Goal: Transaction & Acquisition: Purchase product/service

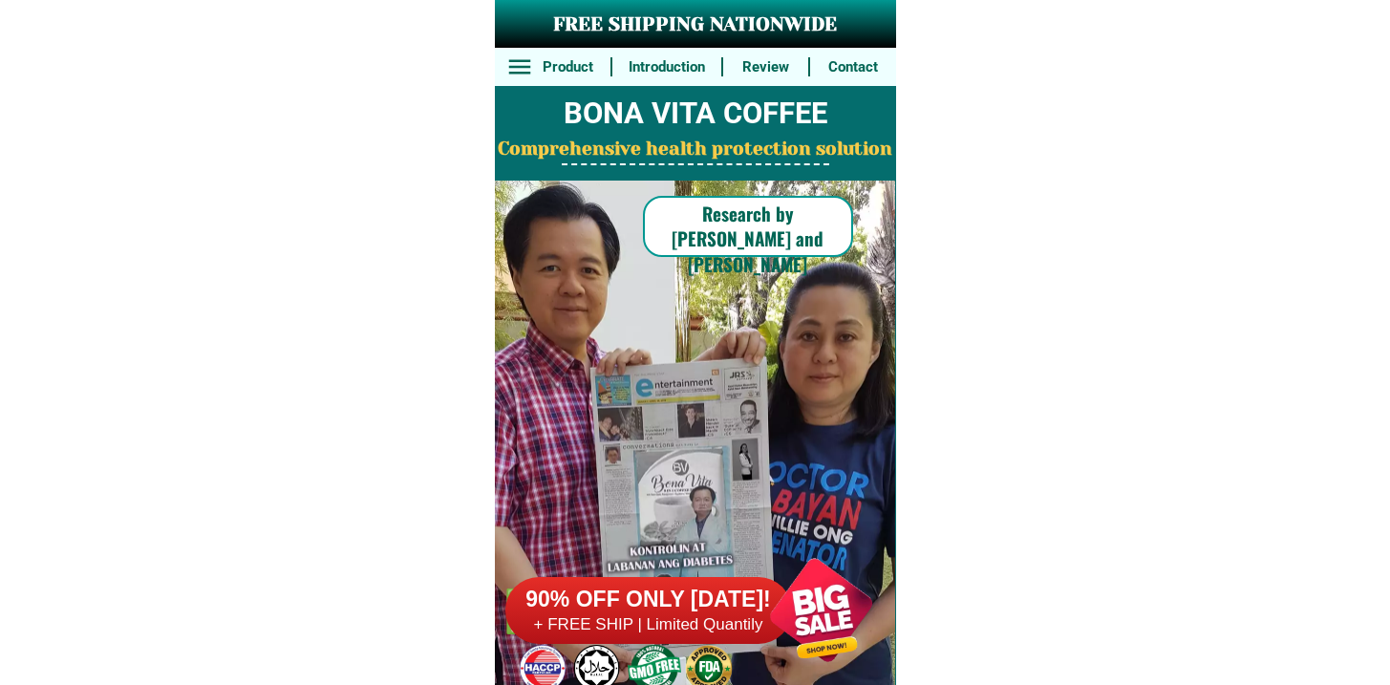
click at [692, 592] on h6 "90% OFF ONLY [DATE]!" at bounding box center [649, 600] width 287 height 29
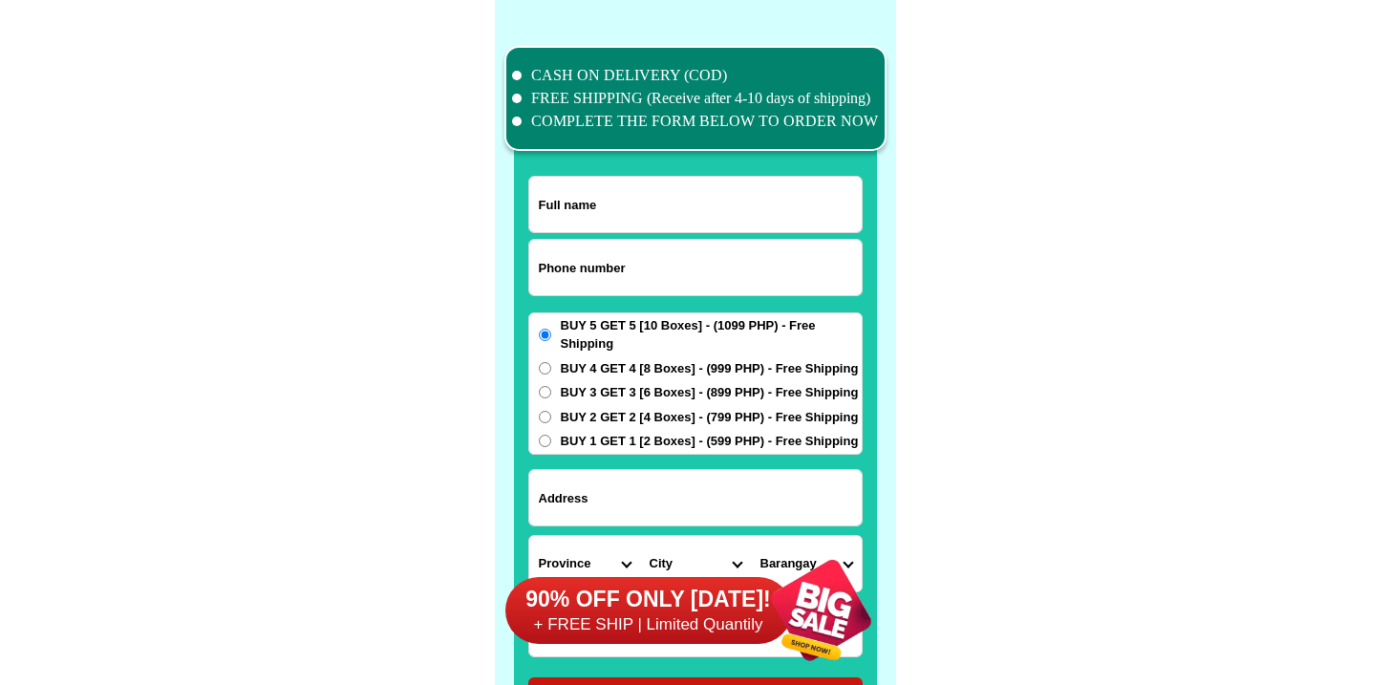
scroll to position [14855, 0]
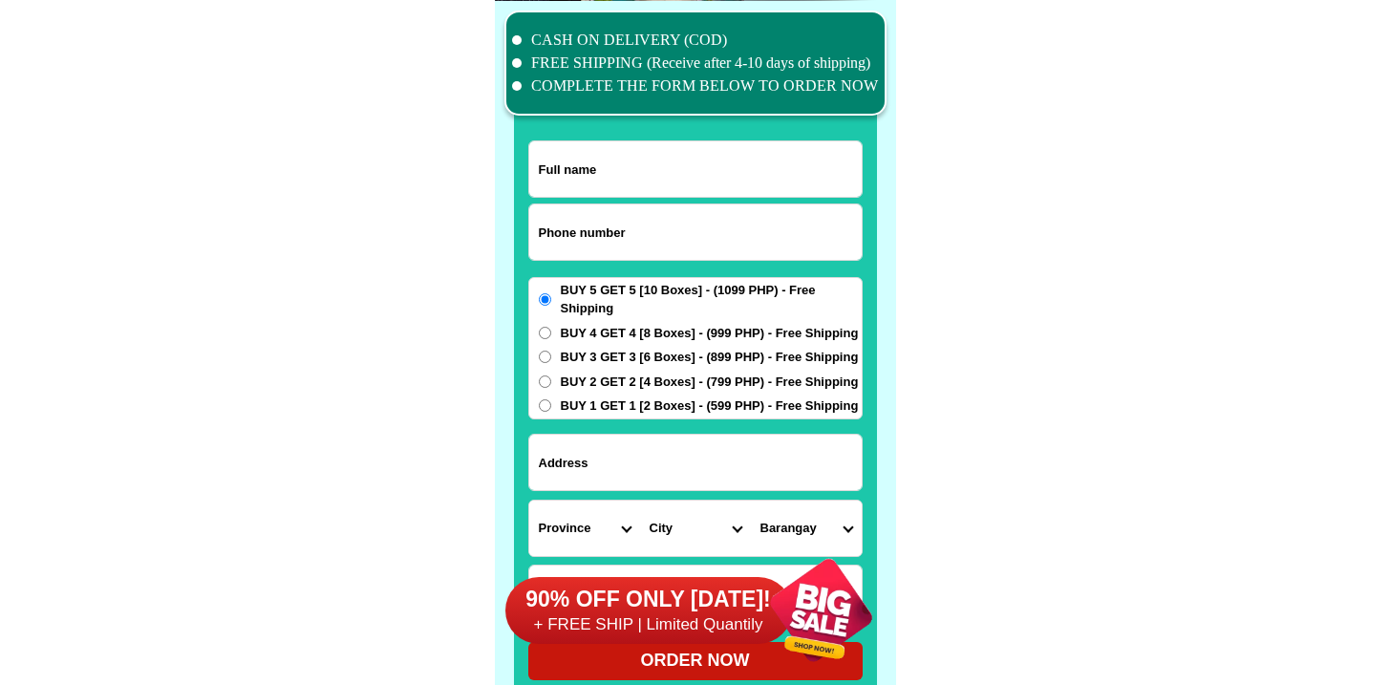
click at [667, 249] on input "Input phone_number" at bounding box center [695, 232] width 333 height 55
paste input "9478175569"
type input "09478175569"
click at [631, 191] on input "Input full_name" at bounding box center [695, 168] width 333 height 55
paste input "Lea gemma Cruel"
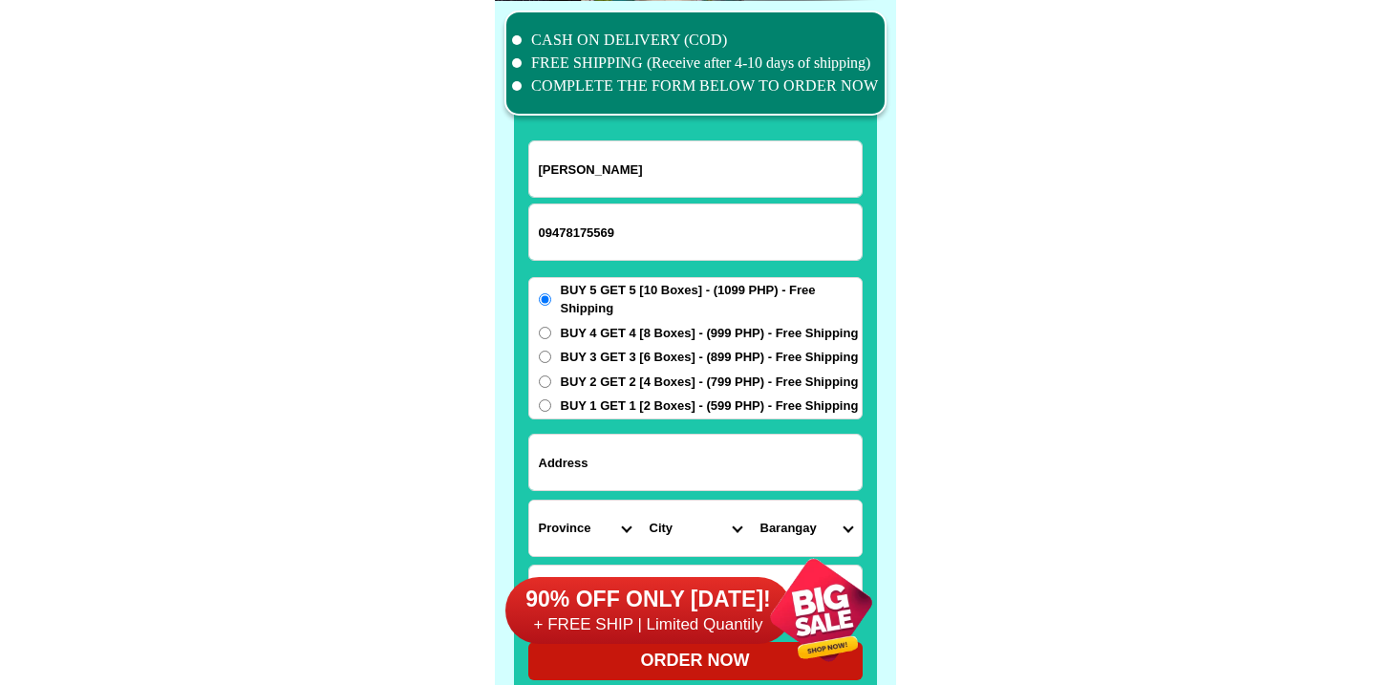
type input "Lea gemma Cruel"
click at [688, 456] on input "Input address" at bounding box center [695, 462] width 333 height 55
paste input "88 c santos st ugong pasig city"
type input "88 c santos st ugong pasig city"
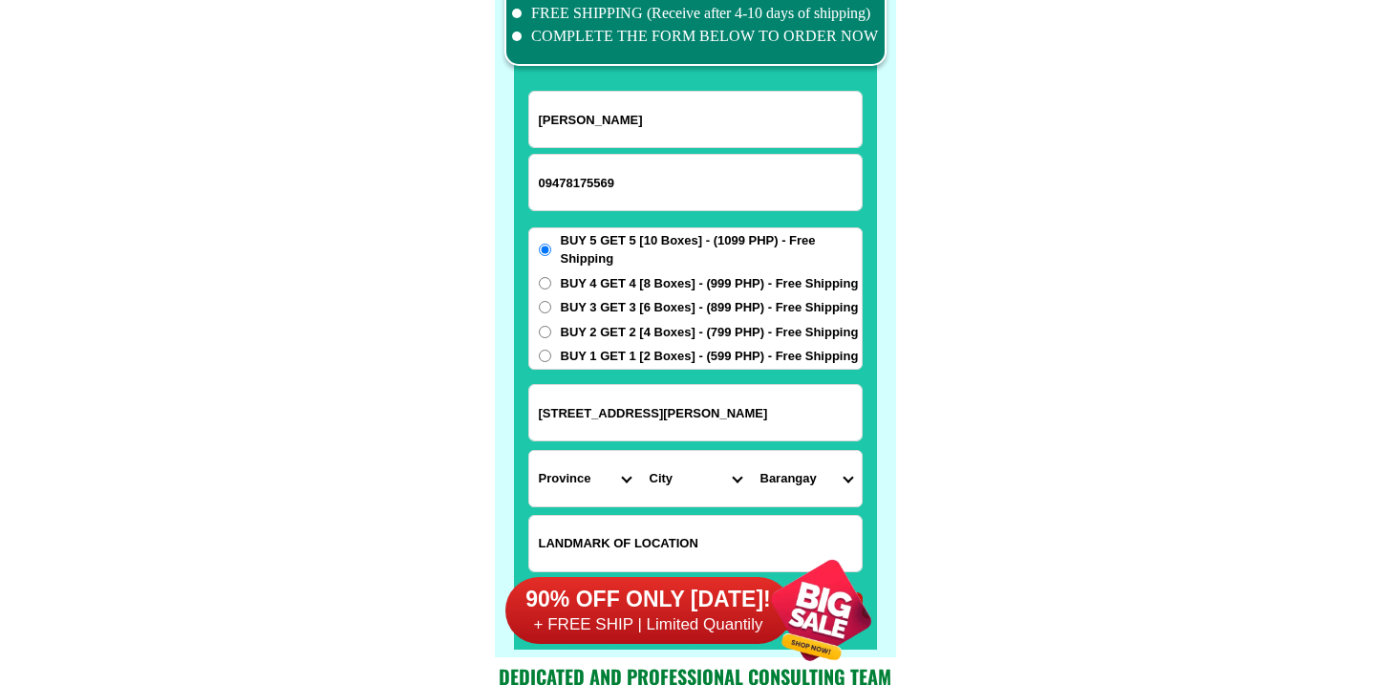
click at [673, 528] on input "Input LANDMARKOFLOCATION" at bounding box center [695, 543] width 333 height 55
paste input "Orange paint front house side paint blue"
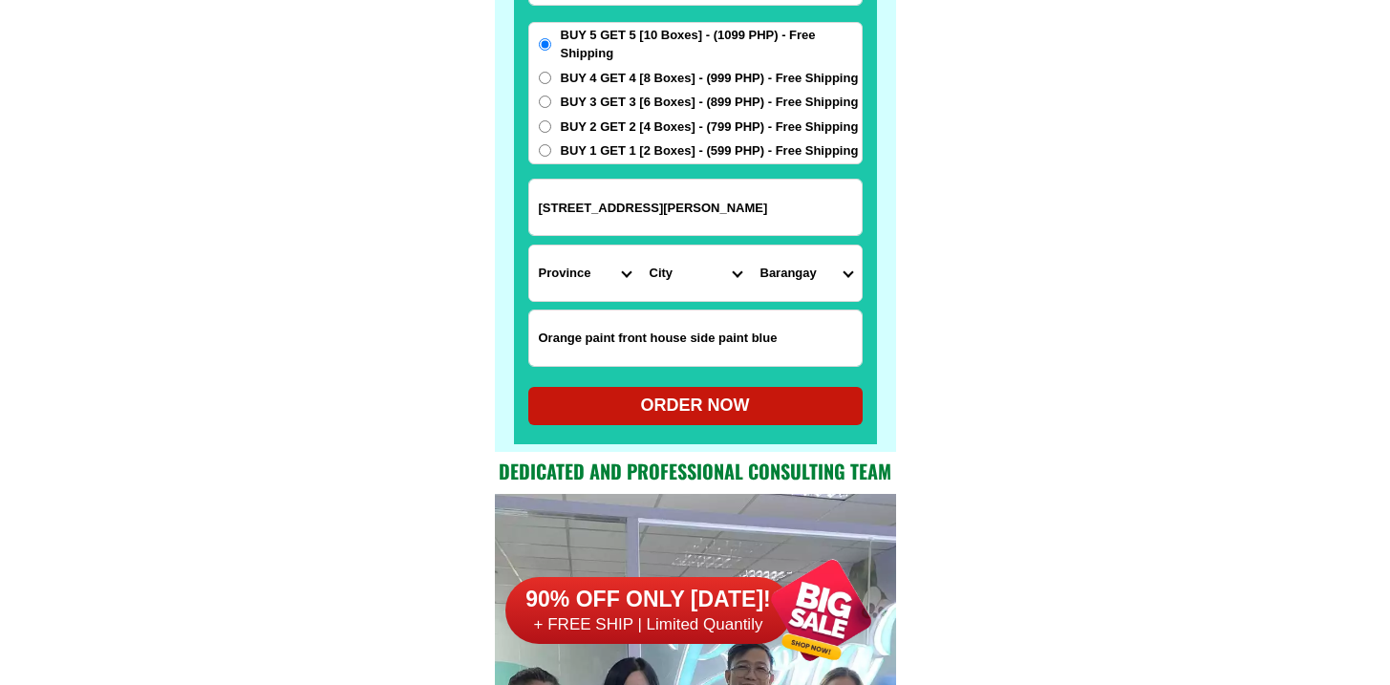
type input "Orange paint front house side paint blue"
click at [561, 278] on select "Province [GEOGRAPHIC_DATA] [GEOGRAPHIC_DATA] [GEOGRAPHIC_DATA] [GEOGRAPHIC_DATA…" at bounding box center [584, 273] width 111 height 55
select select "63_219"
click at [529, 246] on select "Province [GEOGRAPHIC_DATA] [GEOGRAPHIC_DATA] [GEOGRAPHIC_DATA] [GEOGRAPHIC_DATA…" at bounding box center [584, 273] width 111 height 55
click at [634, 258] on select "Province [GEOGRAPHIC_DATA] [GEOGRAPHIC_DATA] [GEOGRAPHIC_DATA] [GEOGRAPHIC_DATA…" at bounding box center [584, 273] width 111 height 55
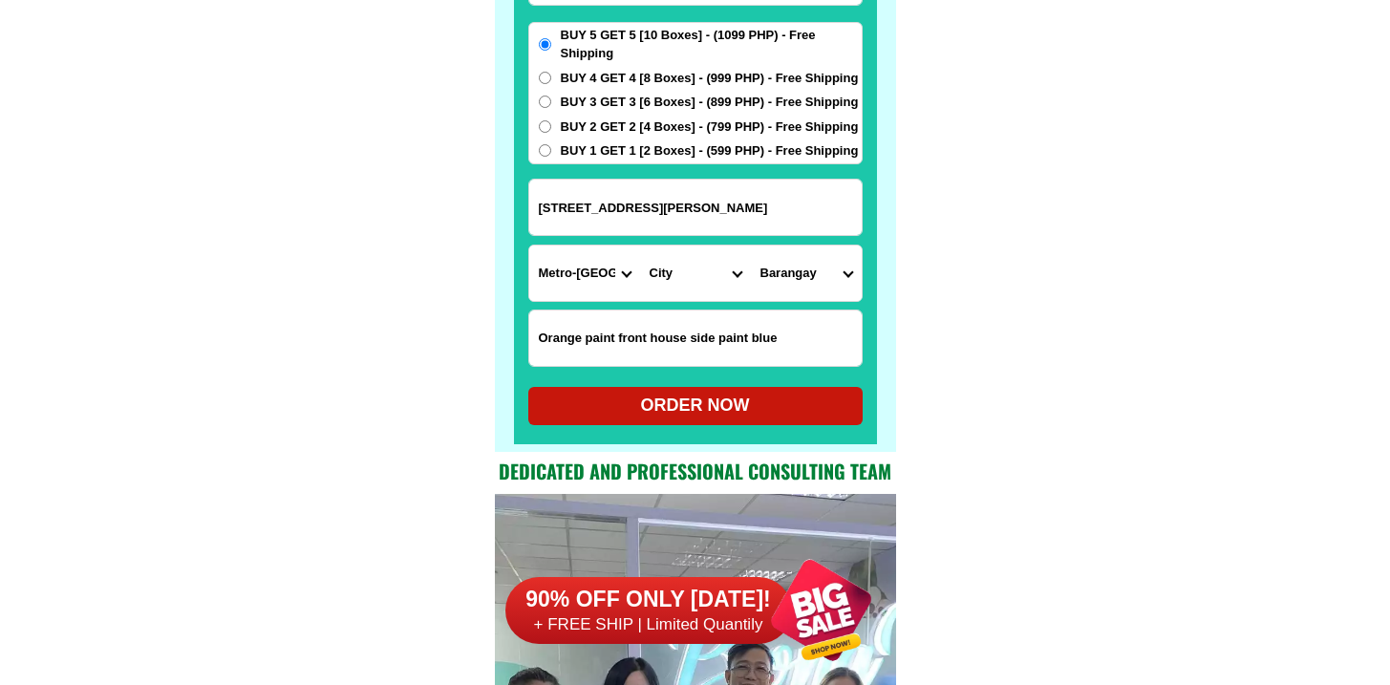
click at [705, 255] on select "City [GEOGRAPHIC_DATA] [GEOGRAPHIC_DATA] [GEOGRAPHIC_DATA] [GEOGRAPHIC_DATA]-ci…" at bounding box center [695, 273] width 111 height 55
select select "63_2196502"
click at [640, 246] on select "City [GEOGRAPHIC_DATA] [GEOGRAPHIC_DATA] [GEOGRAPHIC_DATA] [GEOGRAPHIC_DATA]-ci…" at bounding box center [695, 273] width 111 height 55
click at [819, 250] on select "Barangay Bagong ilog Bagong katipunan Bambang Buting Caniogan Dela paz Kalawaan…" at bounding box center [806, 273] width 111 height 55
select select "63_21965021283"
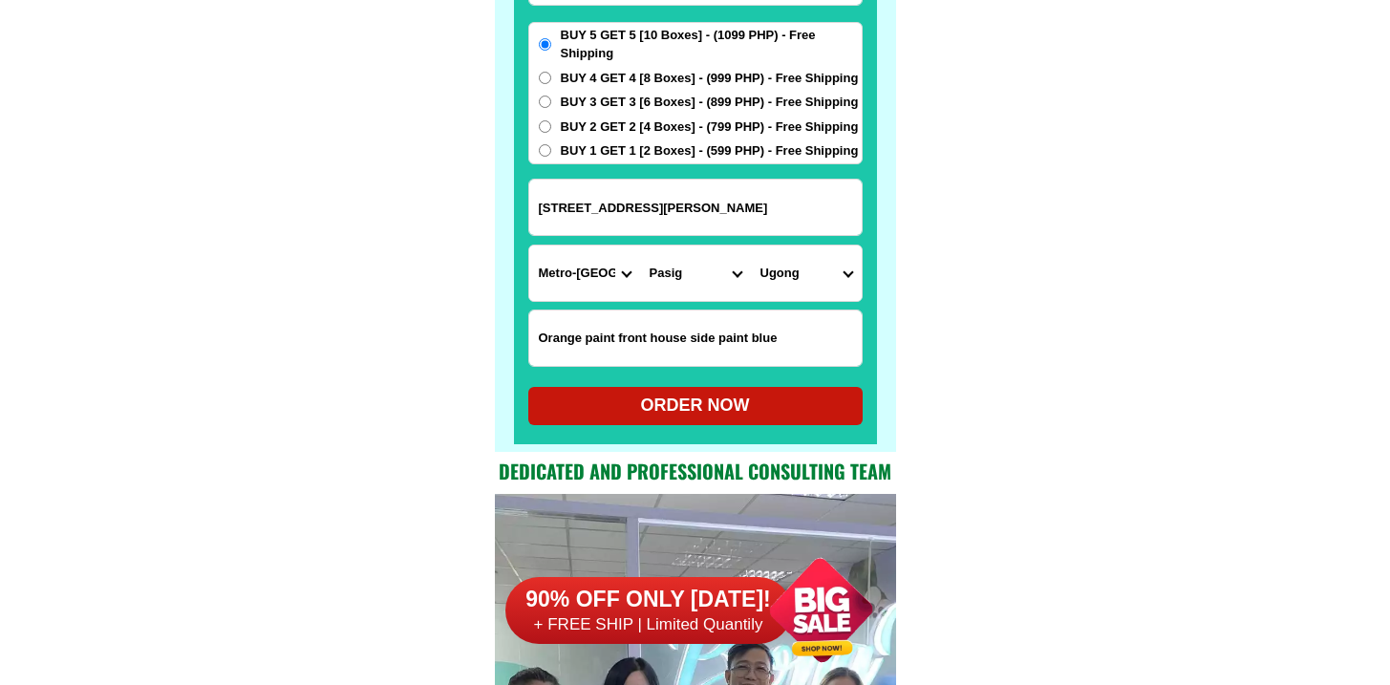
click at [751, 246] on select "Barangay Bagong ilog Bagong katipunan Bambang Buting Caniogan Dela paz Kalawaan…" at bounding box center [806, 273] width 111 height 55
click at [644, 414] on div "ORDER NOW" at bounding box center [695, 406] width 334 height 26
type input "88 c santos st ugong pasig city"
type input "Orange paint front house side paint blue"
radio input "true"
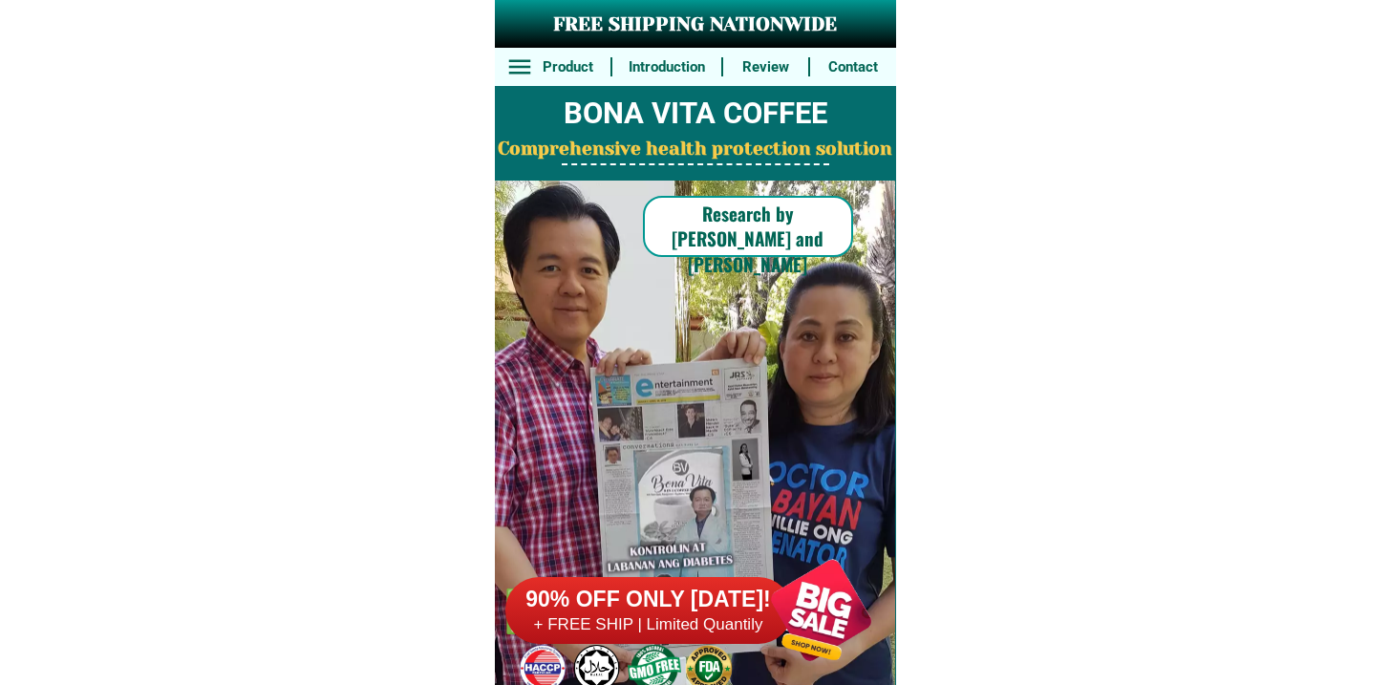
click at [664, 604] on h6 "90% OFF ONLY [DATE]!" at bounding box center [649, 600] width 287 height 29
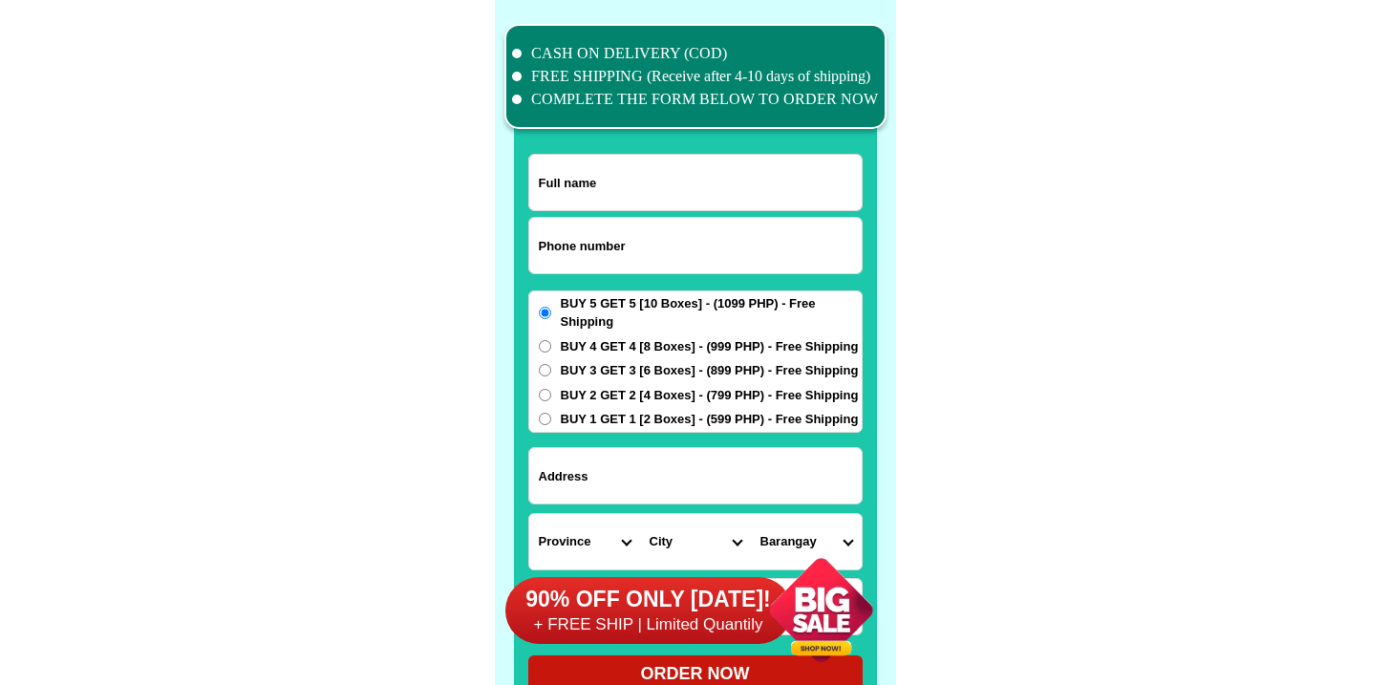
scroll to position [14855, 0]
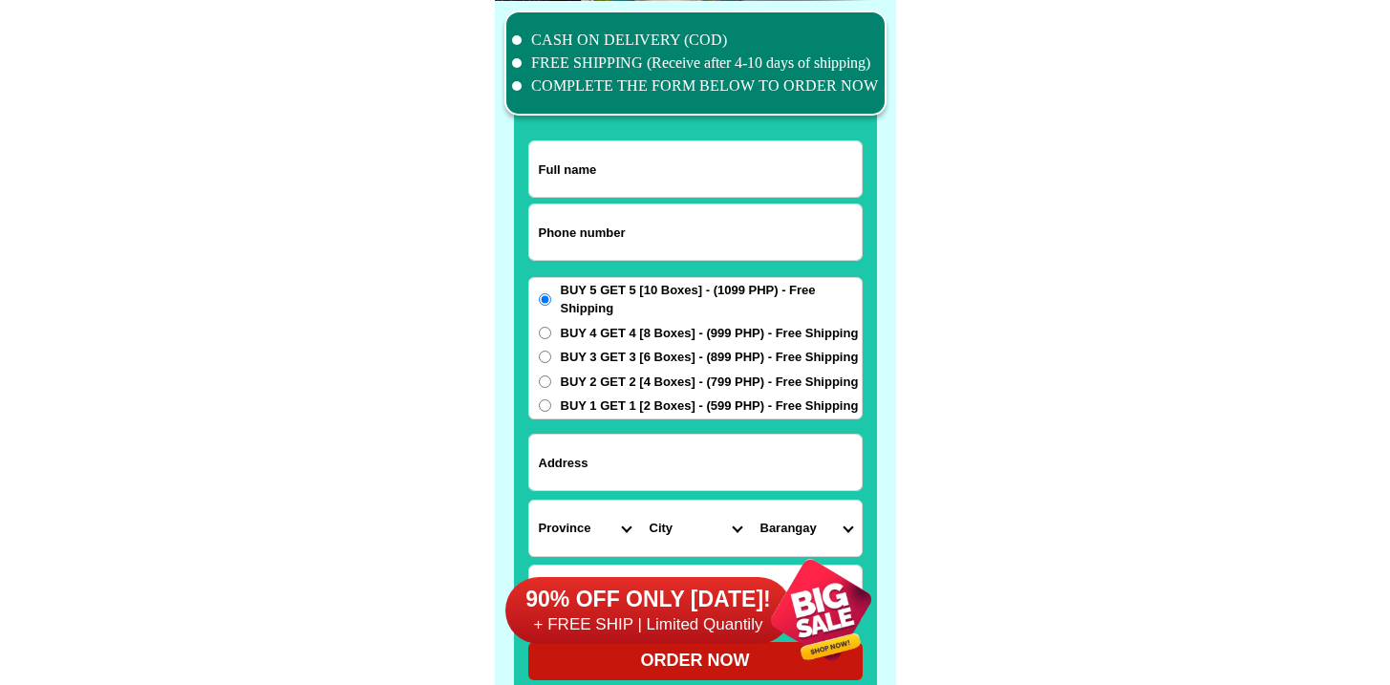
click at [674, 248] on input "Input phone_number" at bounding box center [695, 232] width 333 height 55
paste input "9171260636"
click at [545, 233] on input "9171260636" at bounding box center [695, 232] width 333 height 55
click at [538, 226] on input "9171260636" at bounding box center [695, 232] width 333 height 55
type input "09171260636"
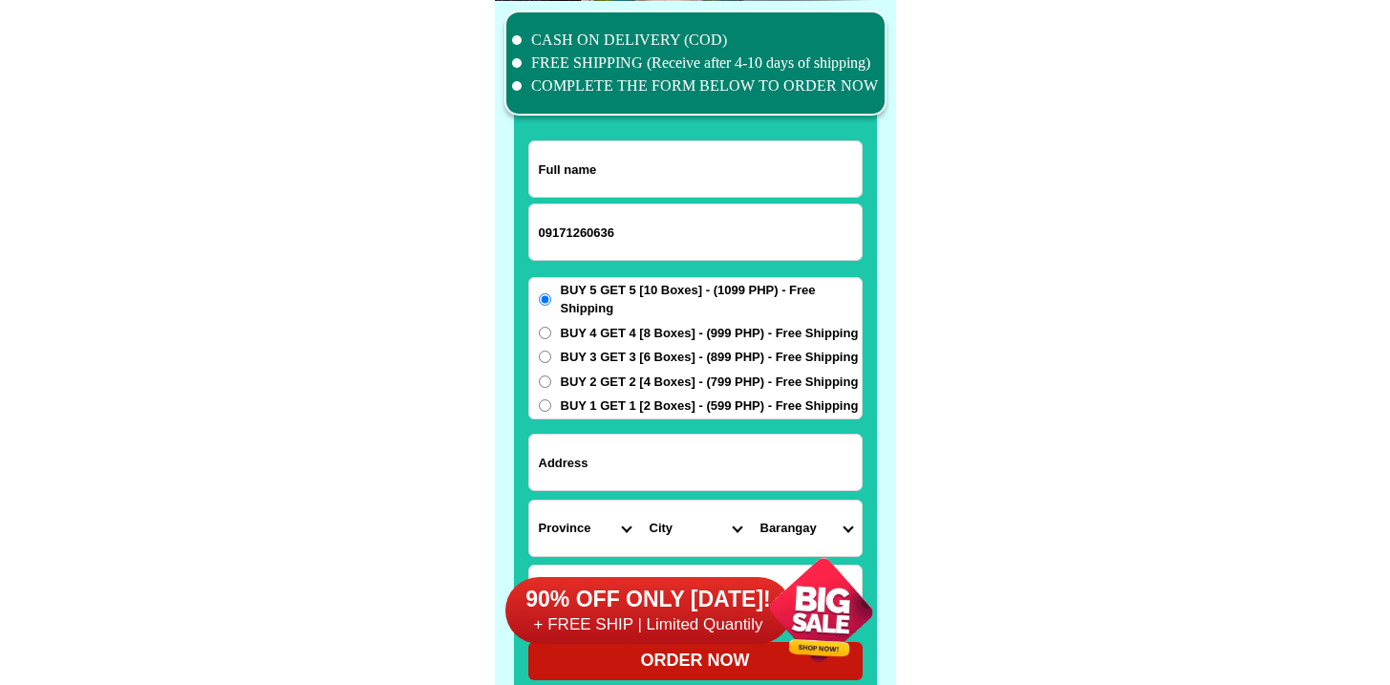
click at [657, 156] on input "Input full_name" at bounding box center [695, 168] width 333 height 55
paste input "Eduardo Tolosa"
type input "Eduardo Tolosa"
click at [615, 457] on input "Input address" at bounding box center [695, 462] width 333 height 55
paste input "1913hidalgo ave manansala bldg rockwell makati city"
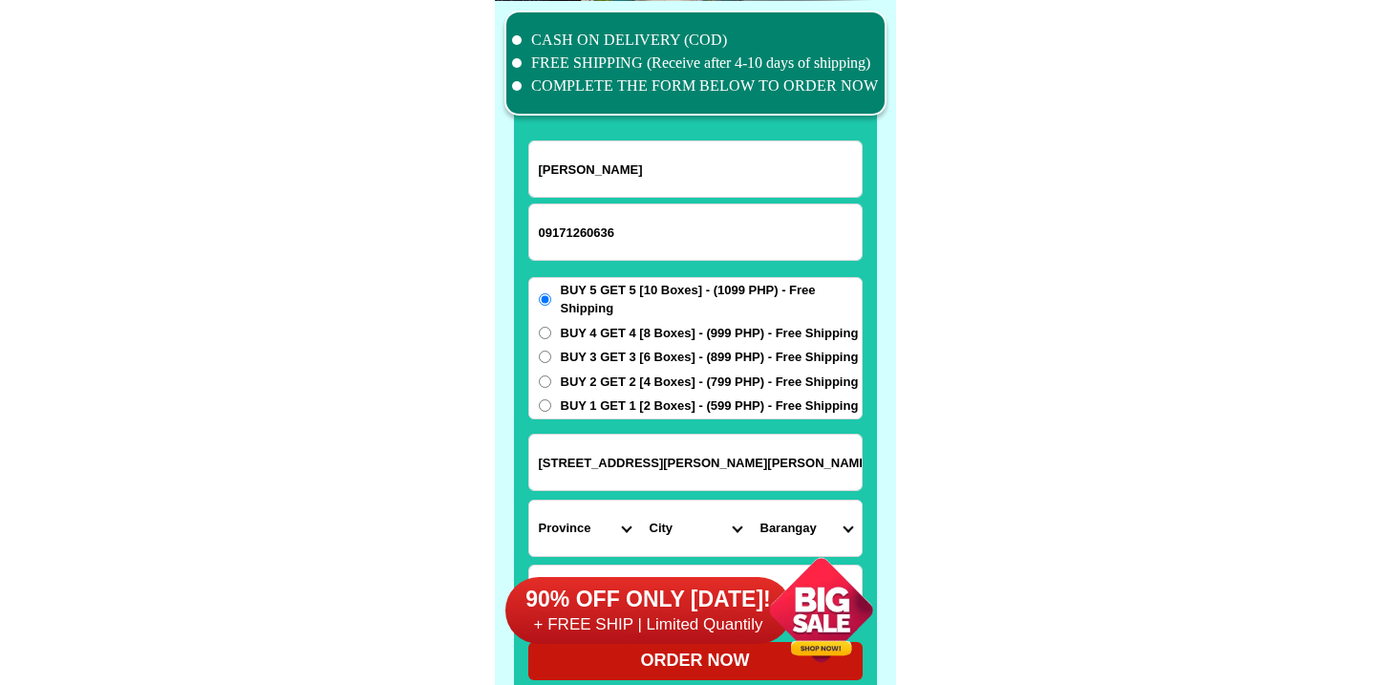
type input "1913hidalgo ave manansala bldg rockwell makati city"
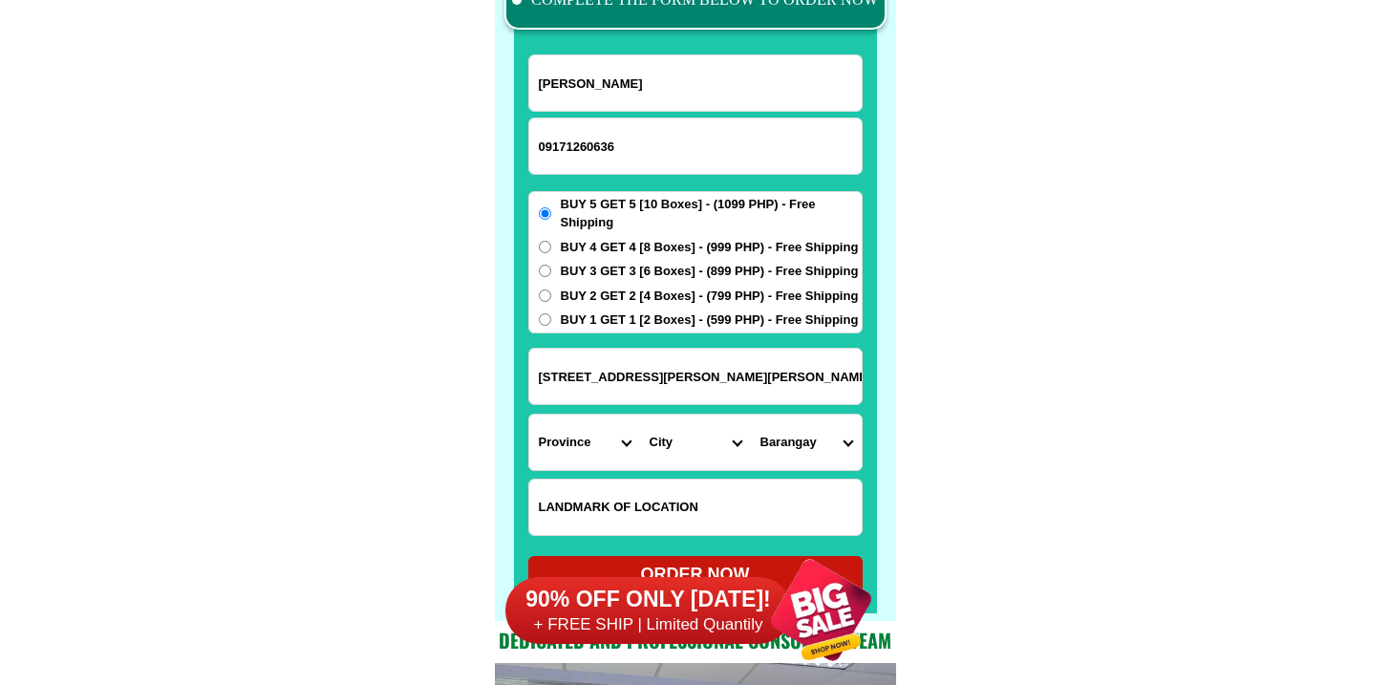
scroll to position [15079, 0]
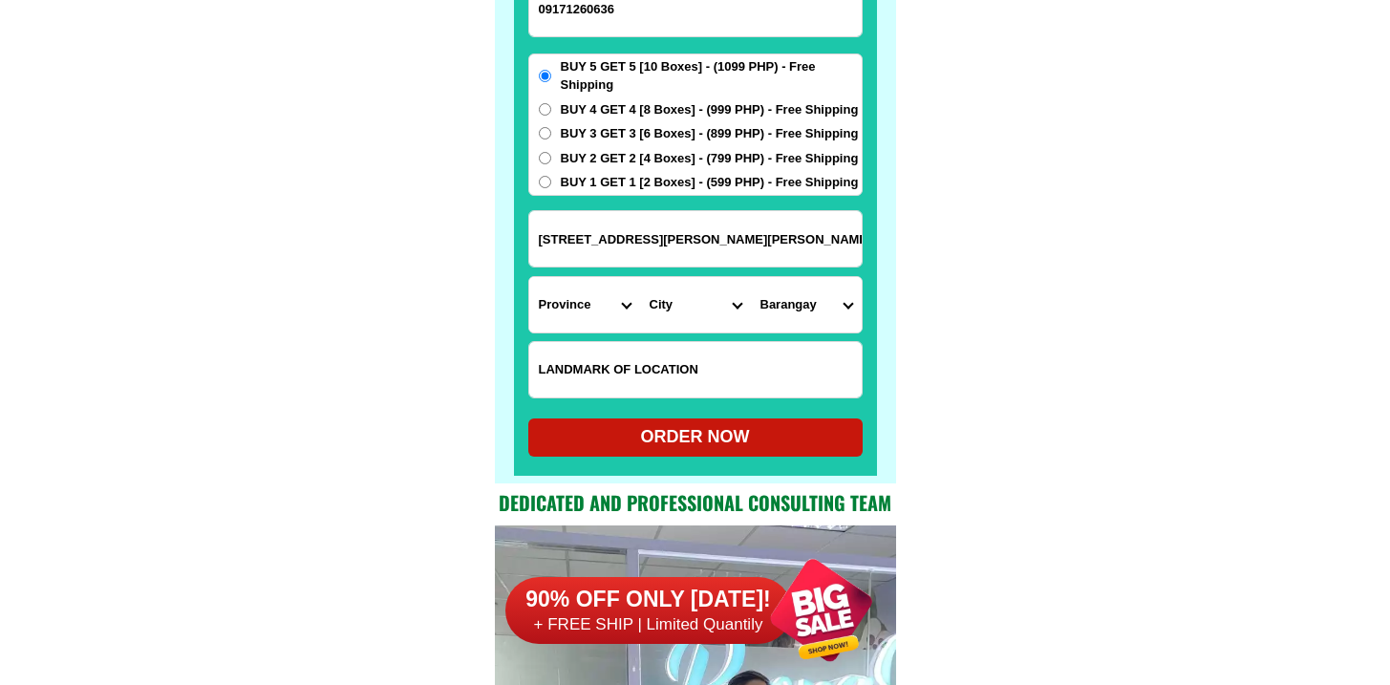
click at [668, 362] on input "Input LANDMARKOFLOCATION" at bounding box center [695, 369] width 333 height 55
paste input "Manansala bldg rockwell"
type input "Manansala bldg rockwell"
click at [595, 298] on select "Province [GEOGRAPHIC_DATA] [GEOGRAPHIC_DATA] [GEOGRAPHIC_DATA] [GEOGRAPHIC_DATA…" at bounding box center [584, 304] width 111 height 55
click at [529, 277] on select "Province [GEOGRAPHIC_DATA] [GEOGRAPHIC_DATA] [GEOGRAPHIC_DATA] [GEOGRAPHIC_DATA…" at bounding box center [584, 304] width 111 height 55
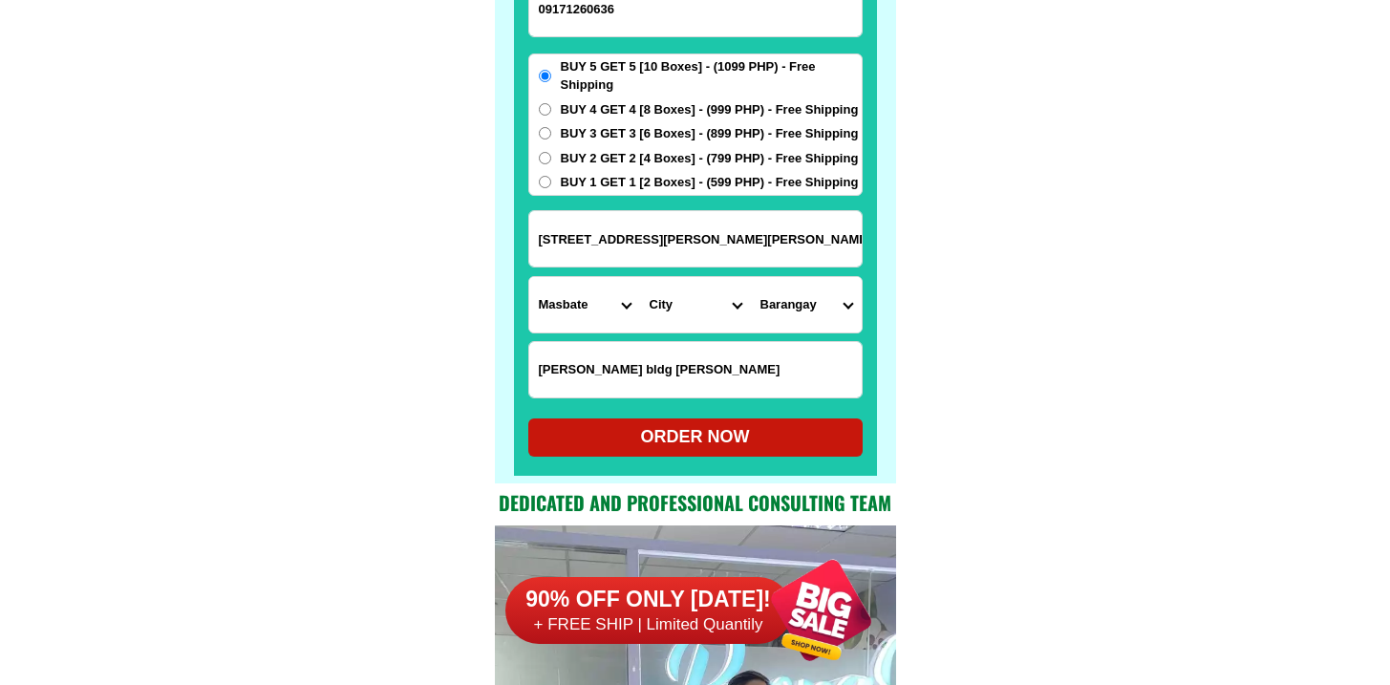
click at [548, 299] on select "Province [GEOGRAPHIC_DATA] [GEOGRAPHIC_DATA] [GEOGRAPHIC_DATA] [GEOGRAPHIC_DATA…" at bounding box center [584, 304] width 111 height 55
select select "63_219"
click at [529, 277] on select "Province [GEOGRAPHIC_DATA] [GEOGRAPHIC_DATA] [GEOGRAPHIC_DATA] [GEOGRAPHIC_DATA…" at bounding box center [584, 304] width 111 height 55
click at [698, 295] on select "City Aroroy Baleno Balud Cataingan Cawayan Dimasalang Mandaon Masbate-batuan Ma…" at bounding box center [695, 304] width 111 height 55
select select "63_2197133"
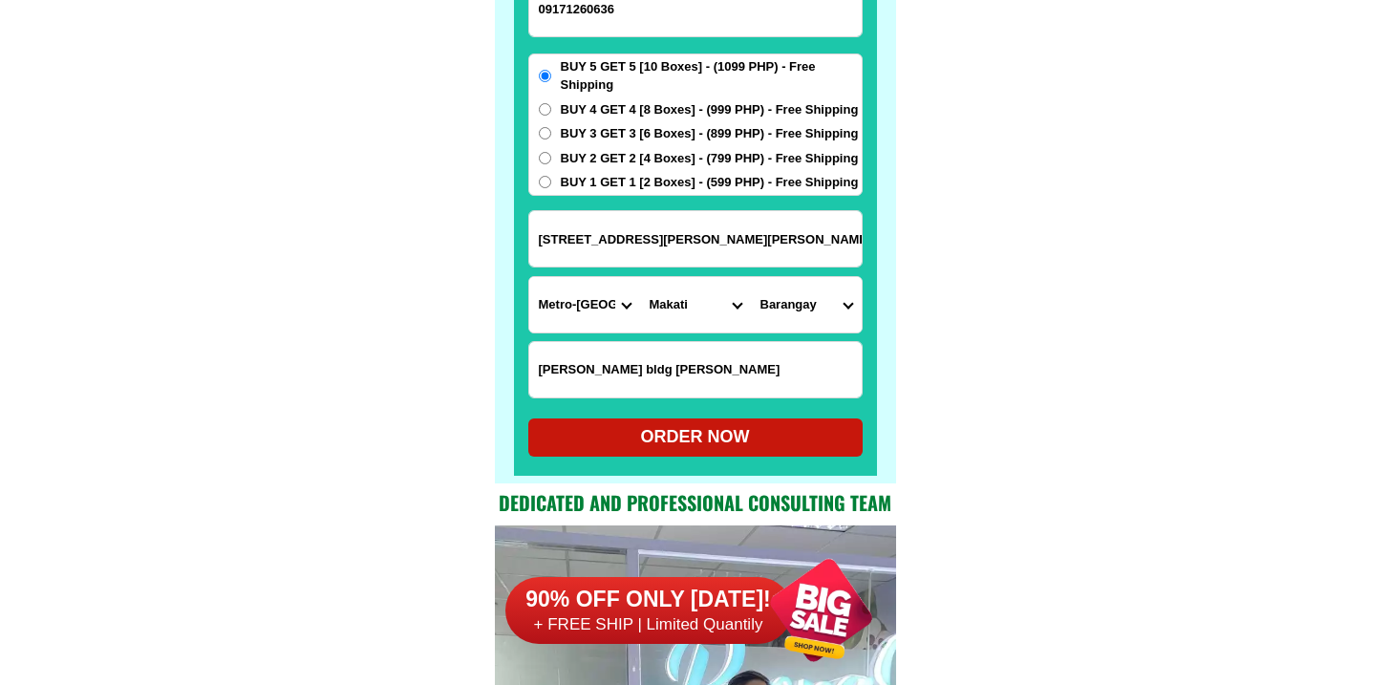
click at [640, 277] on select "City Binondo CALOOCAN Ermita Intramuros Las-pinas Makati Malabon-city Malate Ma…" at bounding box center [695, 304] width 111 height 55
click at [796, 309] on select "Barangay Bangkal Bel-air Bel~air Carmona Cembo Comembo Dasmarinas East rembo Fo…" at bounding box center [806, 304] width 111 height 55
click at [792, 308] on select "Barangay Bangkal Bel-air Bel~air Carmona Cembo Comembo Dasmarinas East rembo Fo…" at bounding box center [806, 304] width 111 height 55
click at [753, 248] on input "1913hidalgo ave manansala bldg rockwell makati city" at bounding box center [695, 238] width 333 height 55
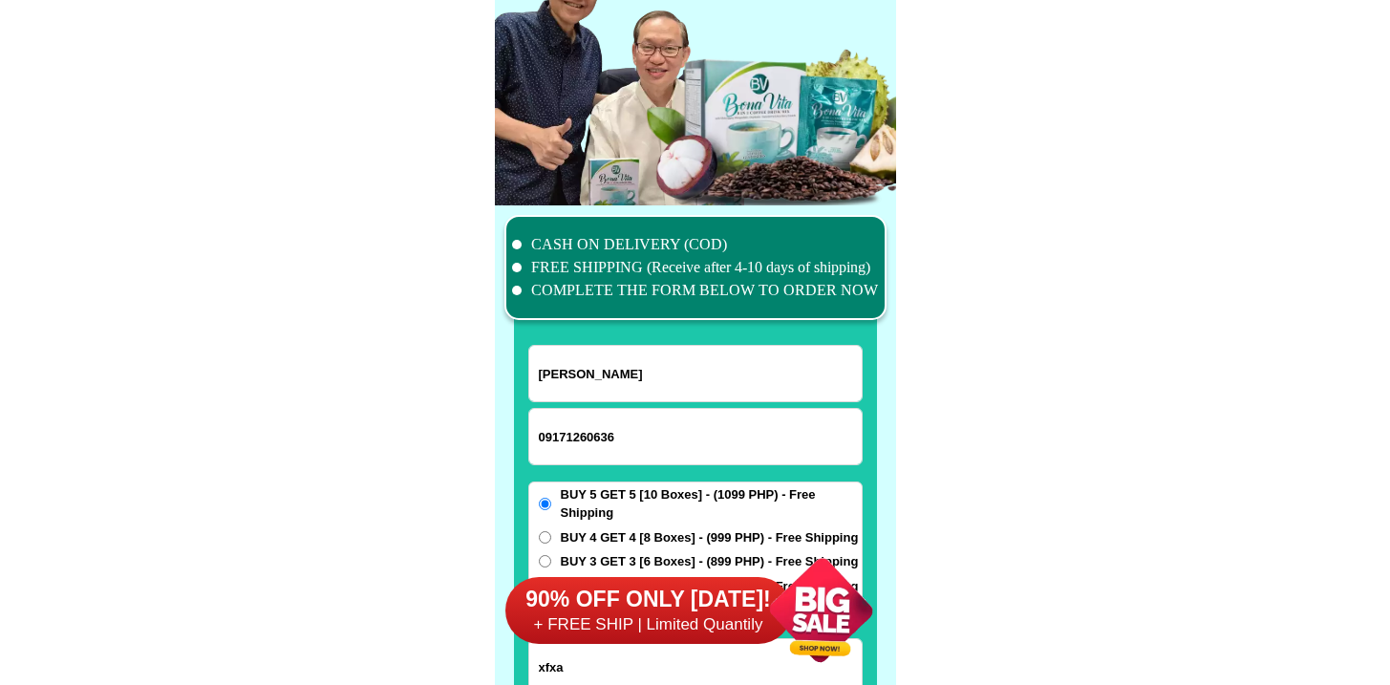
scroll to position [14923, 0]
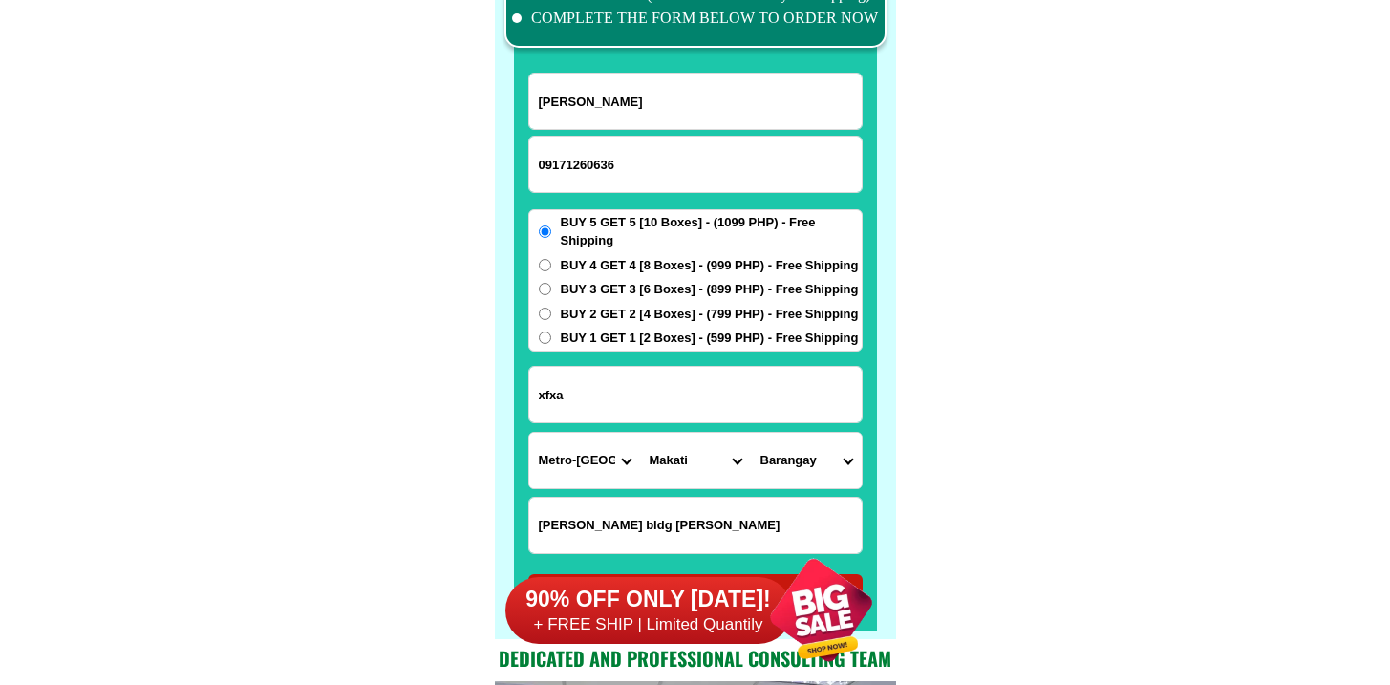
click at [603, 389] on input "1913hidalgo ave manansala bldg rockwell makati city" at bounding box center [695, 394] width 333 height 55
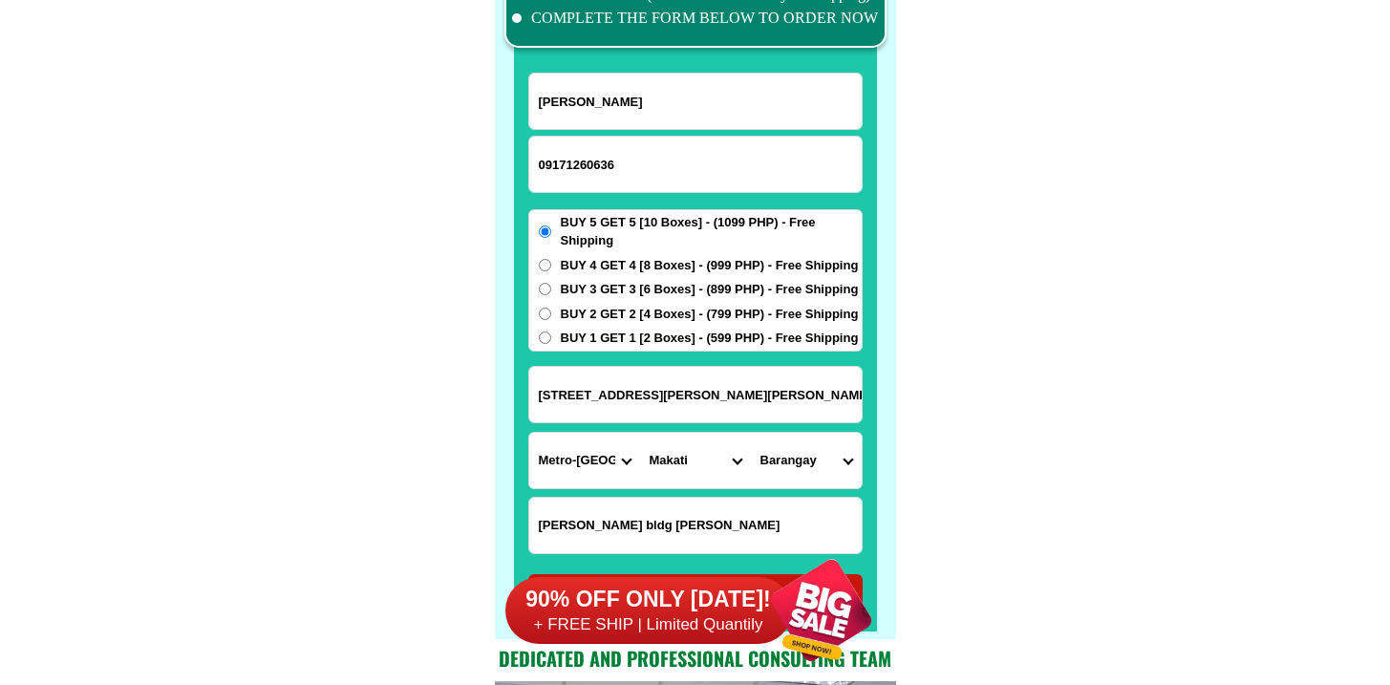
click at [603, 389] on input "1913hidalgo ave manansala bldg rockwell makati city" at bounding box center [695, 394] width 333 height 55
type input "1913hidalgo ave manansala bldg rockwell makati city"
click at [813, 455] on select "Barangay Bangkal Bel-air Bel~air Carmona Cembo Comembo Dasmarinas East rembo Fo…" at bounding box center [806, 460] width 111 height 55
select select "63_219713332"
click at [751, 433] on select "Barangay Bangkal Bel-air Bel~air Carmona Cembo Comembo Dasmarinas East rembo Fo…" at bounding box center [806, 460] width 111 height 55
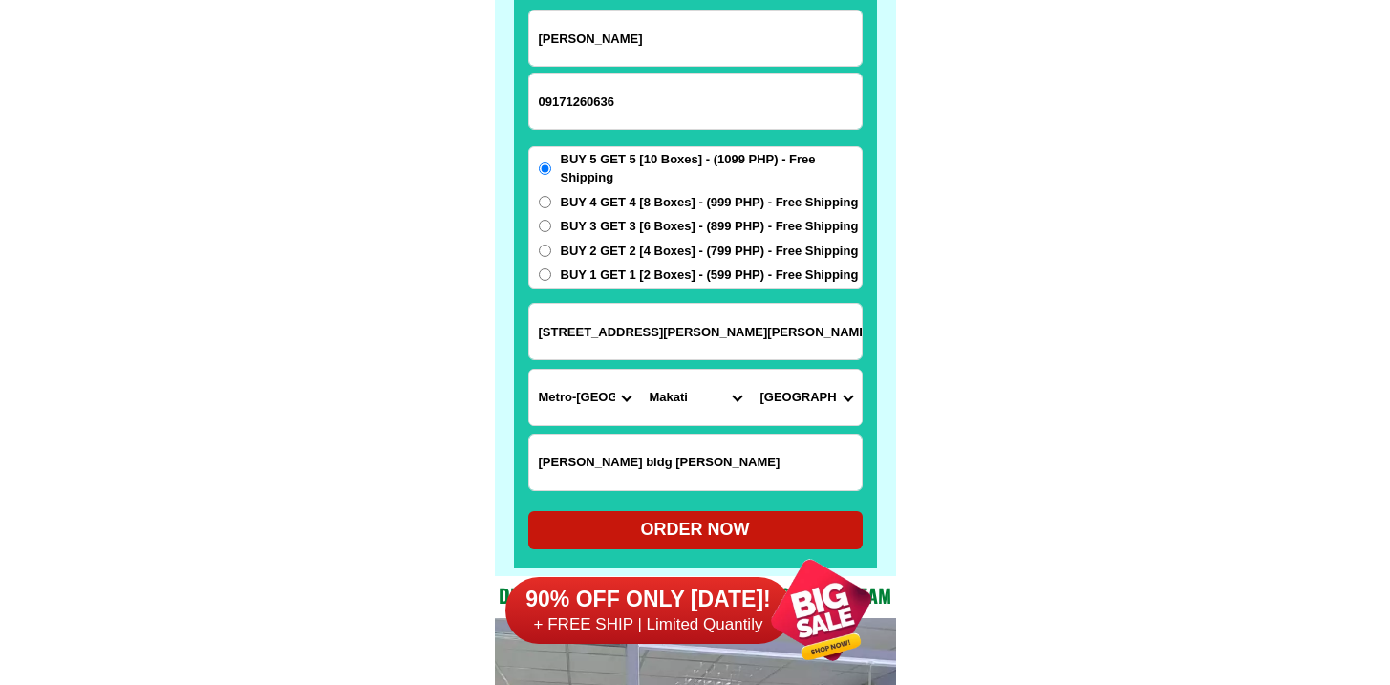
scroll to position [15150, 0]
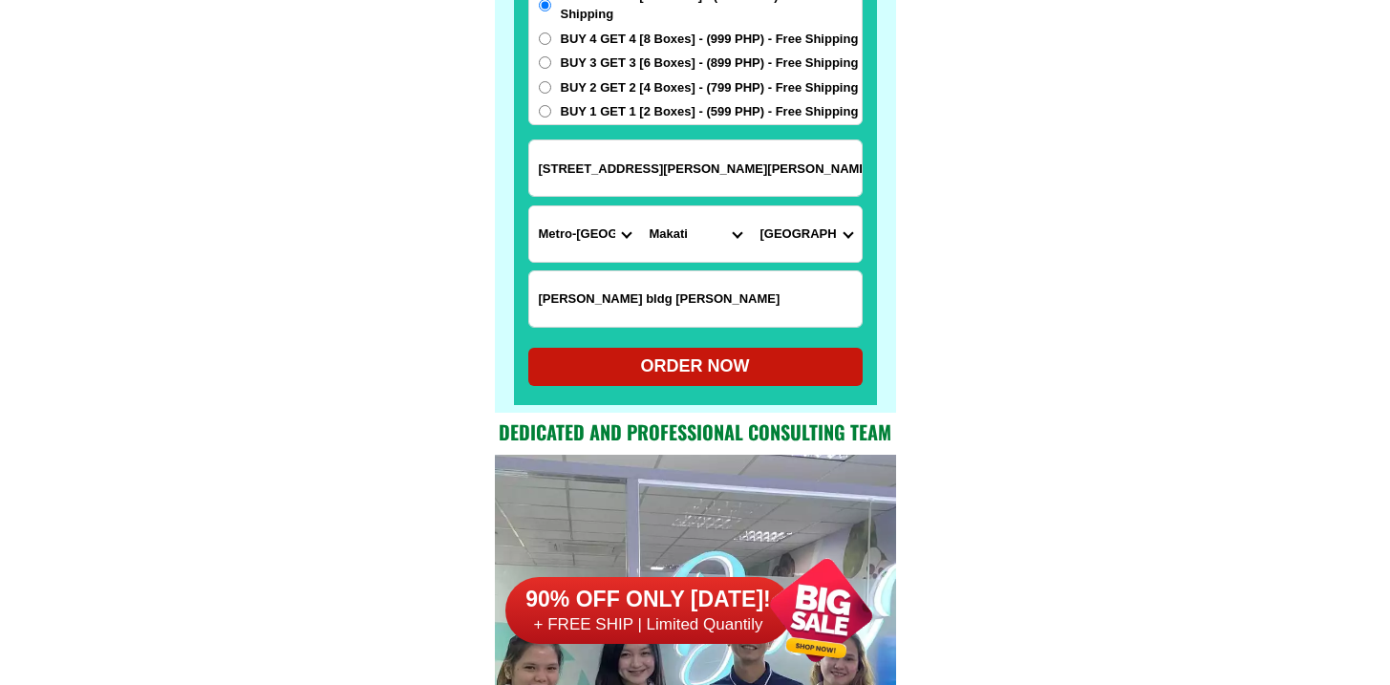
click at [667, 333] on form "Eduardo Tolosa 09171260636 ORDER NOW 1913hidalgo ave manansala bldg rockwell ma…" at bounding box center [695, 116] width 334 height 540
click at [656, 364] on div "ORDER NOW" at bounding box center [695, 367] width 334 height 26
radio input "true"
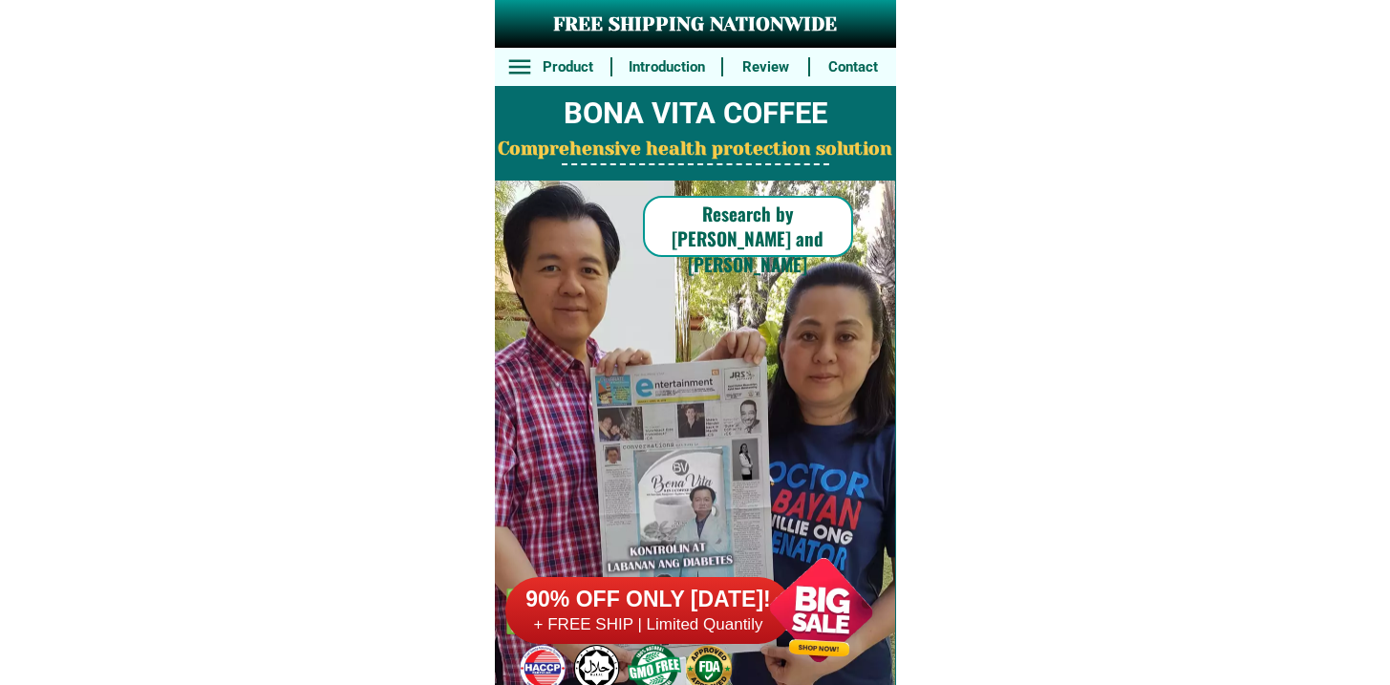
click at [722, 657] on div "90% OFF ONLY [DATE]! + FREE SHIP | Limited Quantily" at bounding box center [701, 610] width 391 height 150
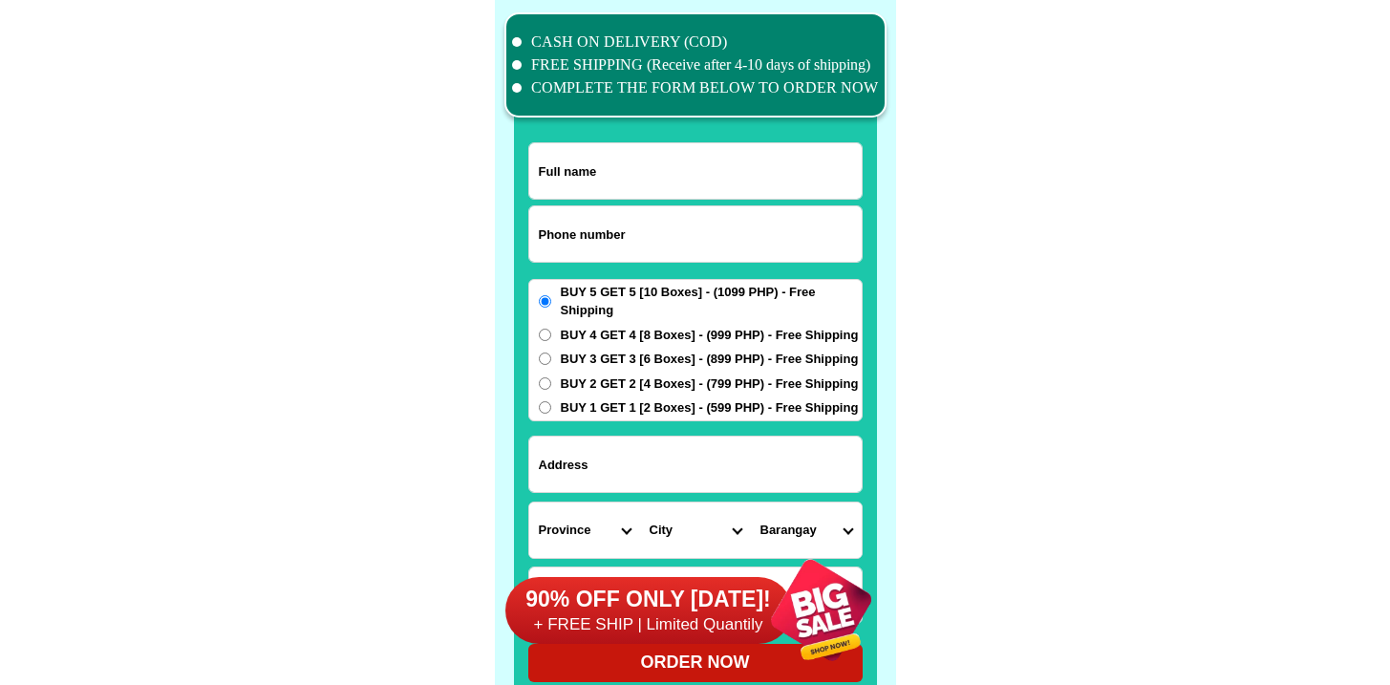
scroll to position [14855, 0]
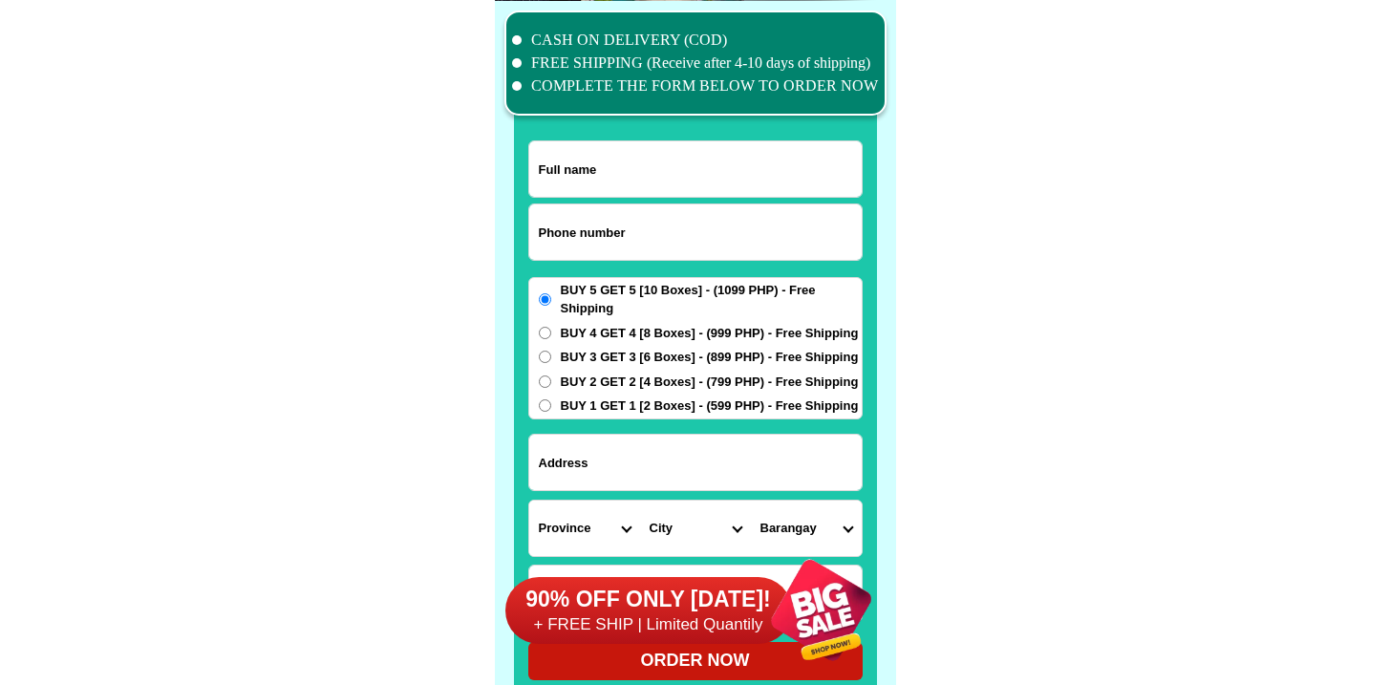
click at [666, 238] on input "Input phone_number" at bounding box center [695, 232] width 333 height 55
paste input "9068896754"
type input "09068896754"
click at [552, 199] on form "09068896754 ORDER NOW Province [GEOGRAPHIC_DATA] [GEOGRAPHIC_DATA][PERSON_NAME]…" at bounding box center [695, 410] width 334 height 540
click at [606, 161] on input "Input full_name" at bounding box center [695, 168] width 333 height 55
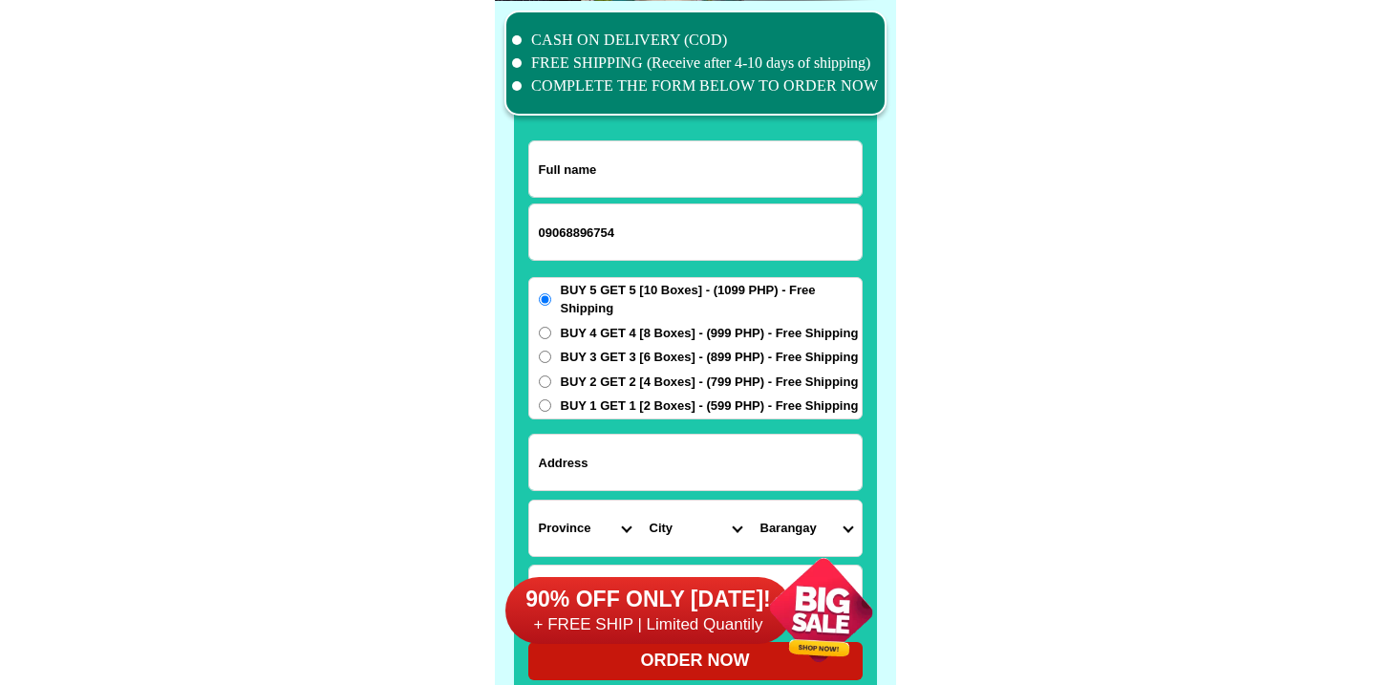
paste input "[PERSON_NAME]. [PERSON_NAME]"
type input "Reina V. Esguerra"
click at [657, 500] on div "Province Abra Agusan-del-norte Agusan-del-sur Aklan Albay Antique Apayao Aurora…" at bounding box center [695, 528] width 334 height 57
click at [670, 476] on input "Input address" at bounding box center [695, 462] width 333 height 55
paste input "316 Purok 3 pritil guiguinto bulacan"
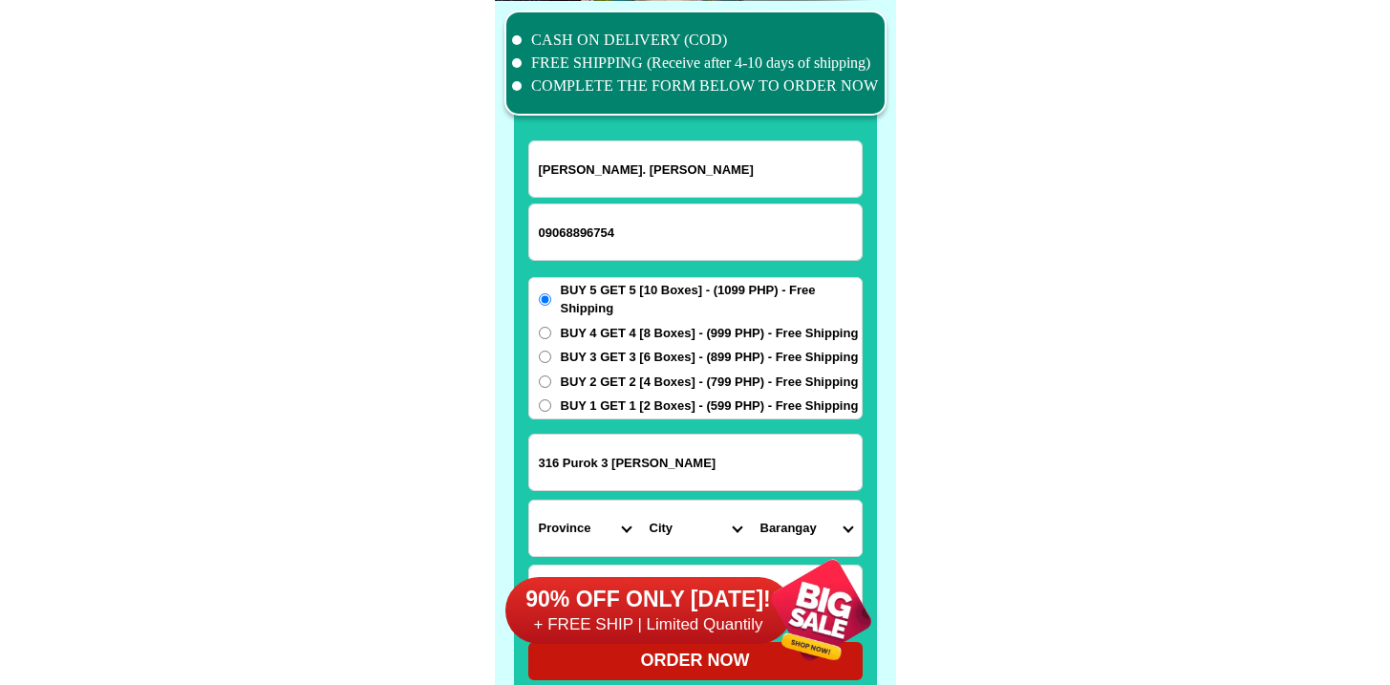
type input "316 Purok 3 pritil guiguinto bulacan"
click at [633, 404] on span "BUY 1 GET 1 [2 Boxes] - (599 PHP) - Free Shipping" at bounding box center [710, 406] width 298 height 19
click at [551, 404] on input "BUY 1 GET 1 [2 Boxes] - (599 PHP) - Free Shipping" at bounding box center [545, 405] width 12 height 12
radio input "true"
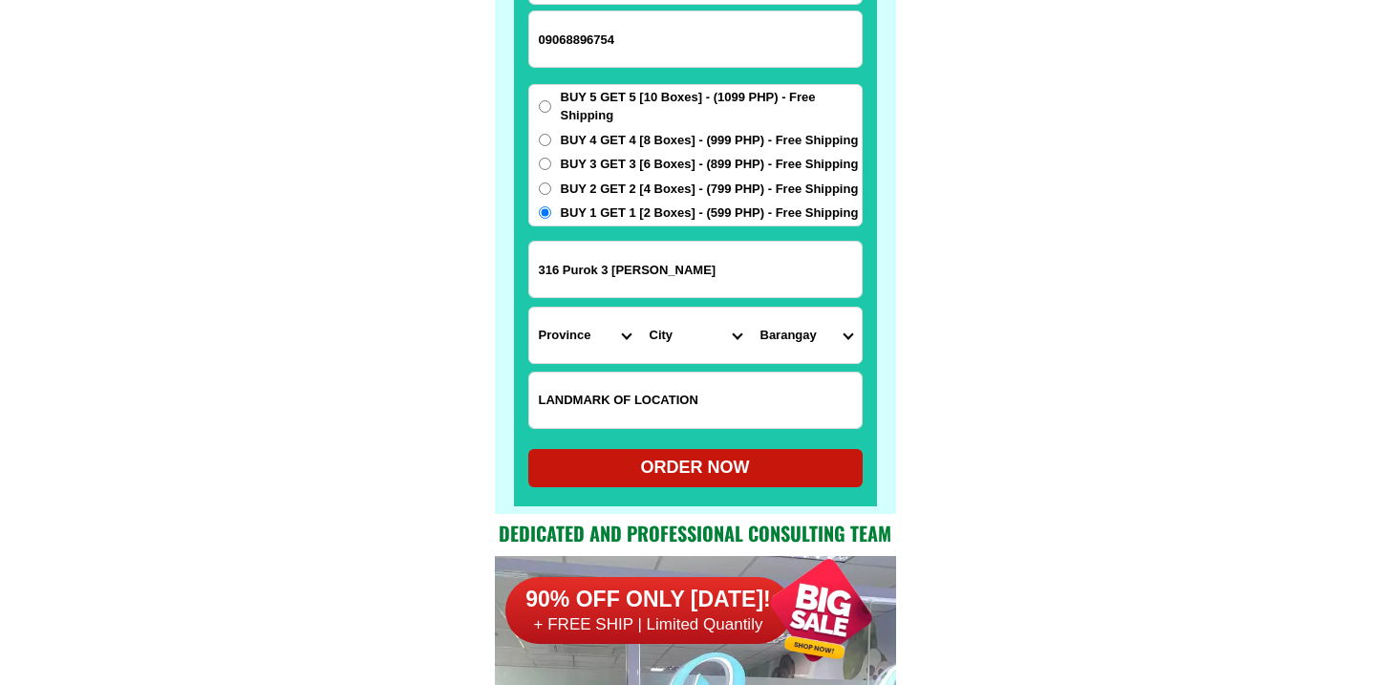
scroll to position [15145, 0]
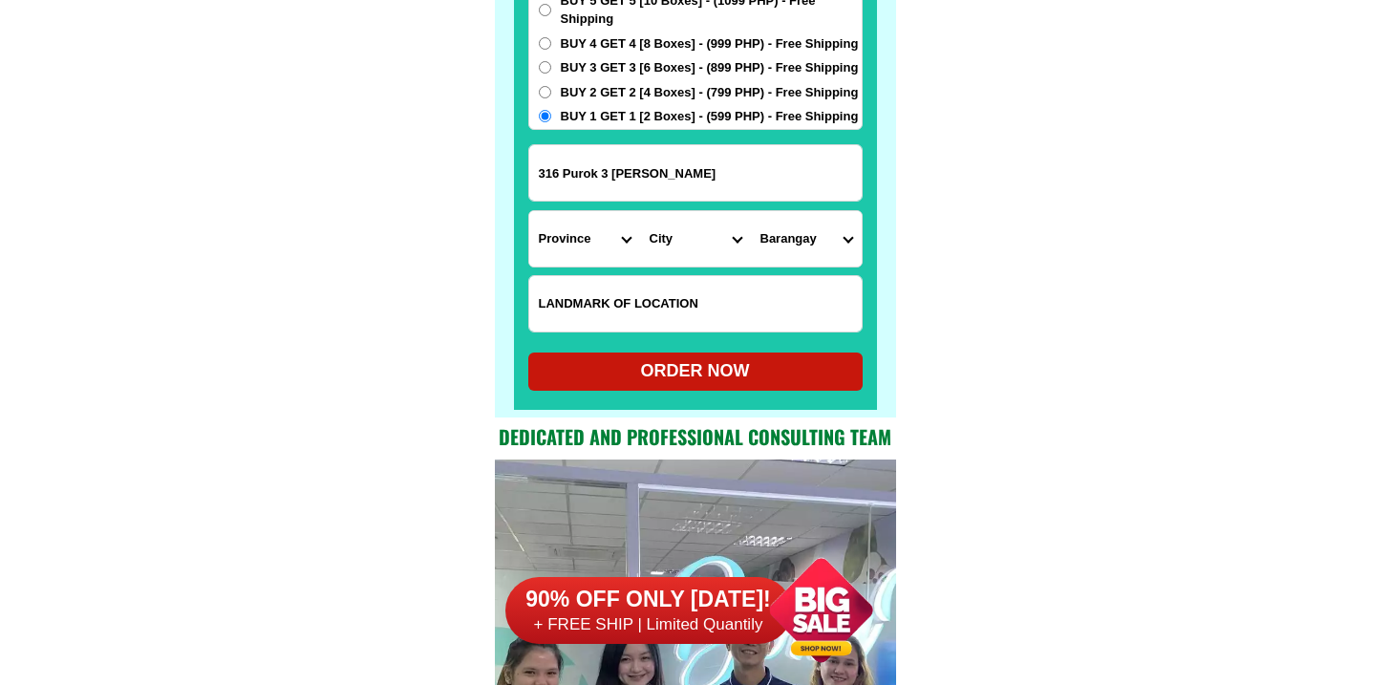
click at [649, 304] on input "Input LANDMARKOFLOCATION" at bounding box center [695, 303] width 333 height 55
paste input "Beside pritil elementary school"
type input "Beside pritil elementary school"
click at [592, 266] on div "Province Abra Agusan-del-norte Agusan-del-sur Aklan Albay Antique Apayao Aurora…" at bounding box center [695, 238] width 334 height 57
click at [606, 230] on select "Province [GEOGRAPHIC_DATA] [GEOGRAPHIC_DATA] [GEOGRAPHIC_DATA] [GEOGRAPHIC_DATA…" at bounding box center [584, 238] width 111 height 55
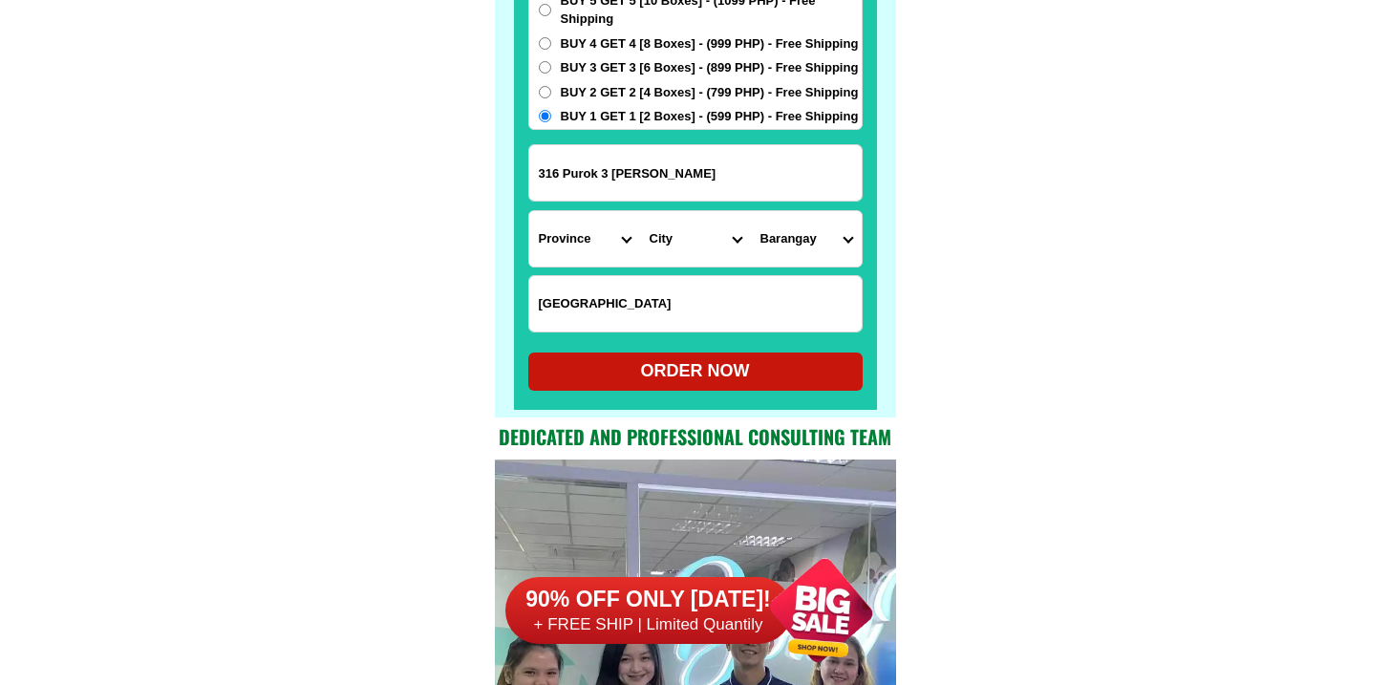
select select "63_761"
click at [529, 211] on select "Province [GEOGRAPHIC_DATA] [GEOGRAPHIC_DATA] [GEOGRAPHIC_DATA] [GEOGRAPHIC_DATA…" at bounding box center [584, 238] width 111 height 55
click at [693, 245] on select "City Angat Balagtas Baliuag Bocaue Bulacan Bulacan-hagonoy Bulacan-plaridel Bul…" at bounding box center [695, 238] width 111 height 55
select select "63_7611373"
click at [640, 211] on select "City Angat Balagtas Baliuag Bocaue Bulacan Bulacan-hagonoy Bulacan-plaridel Bul…" at bounding box center [695, 238] width 111 height 55
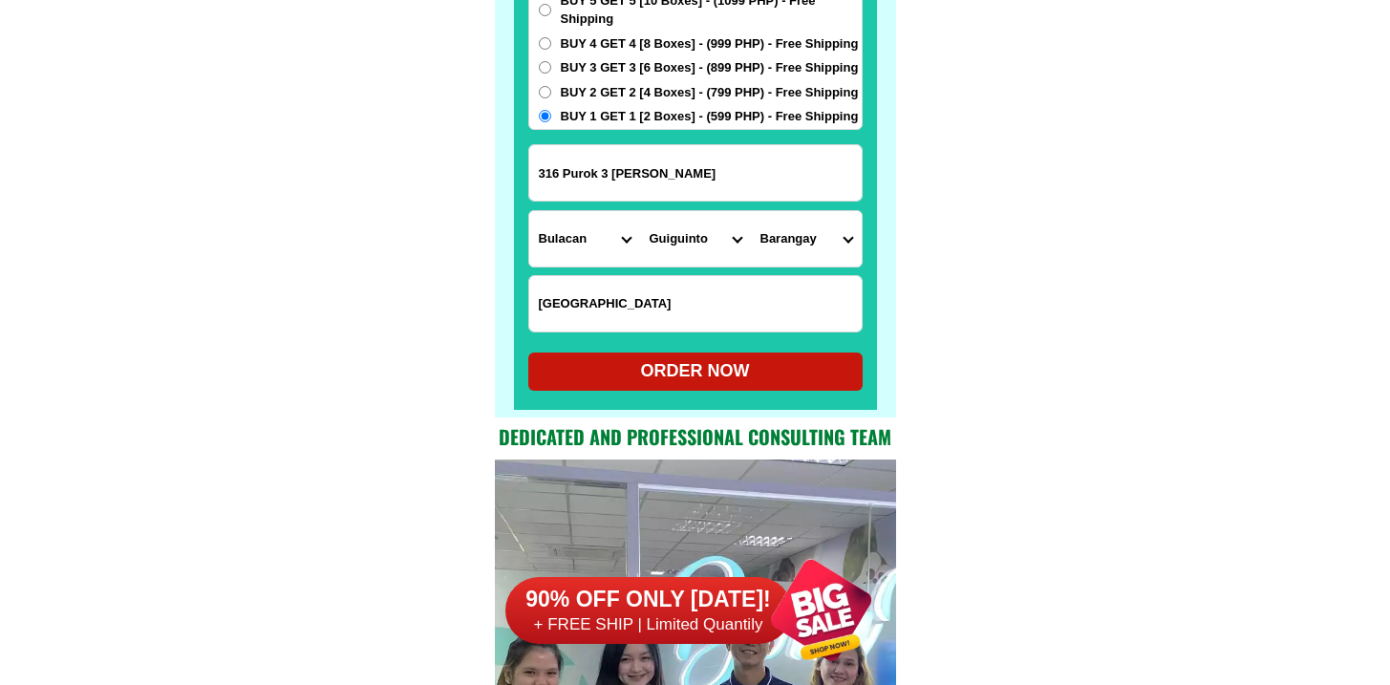
click at [804, 216] on select "Barangay Cutcut Daungan Ilang-ilang Malis Panginay Poblacion Pritil Pulong guba…" at bounding box center [806, 238] width 111 height 55
select select "63_76113736301"
click at [751, 211] on select "Barangay Cutcut Daungan Ilang-ilang Malis Panginay Poblacion Pritil Pulong guba…" at bounding box center [806, 238] width 111 height 55
click at [651, 379] on div "ORDER NOW" at bounding box center [695, 371] width 334 height 26
type input "316 Purok 3 pritil guiguinto bulacan"
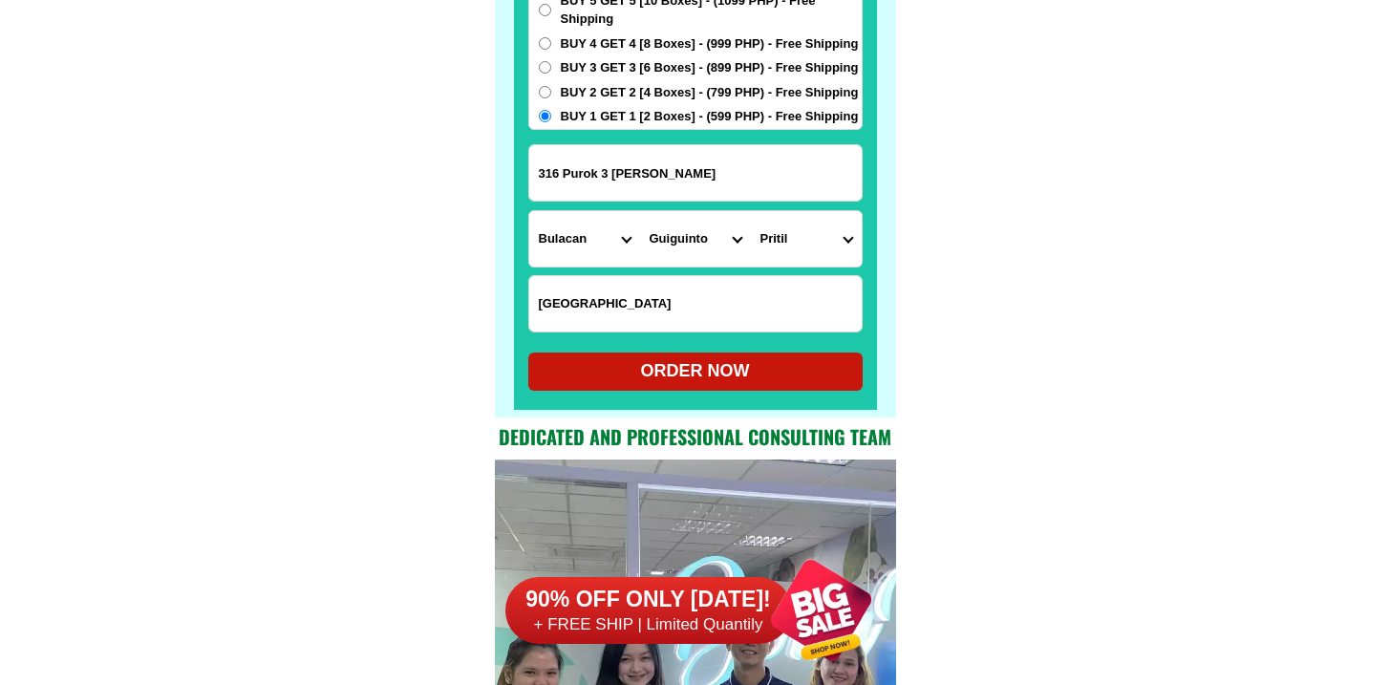
type input "Beside pritil elementary school"
radio input "true"
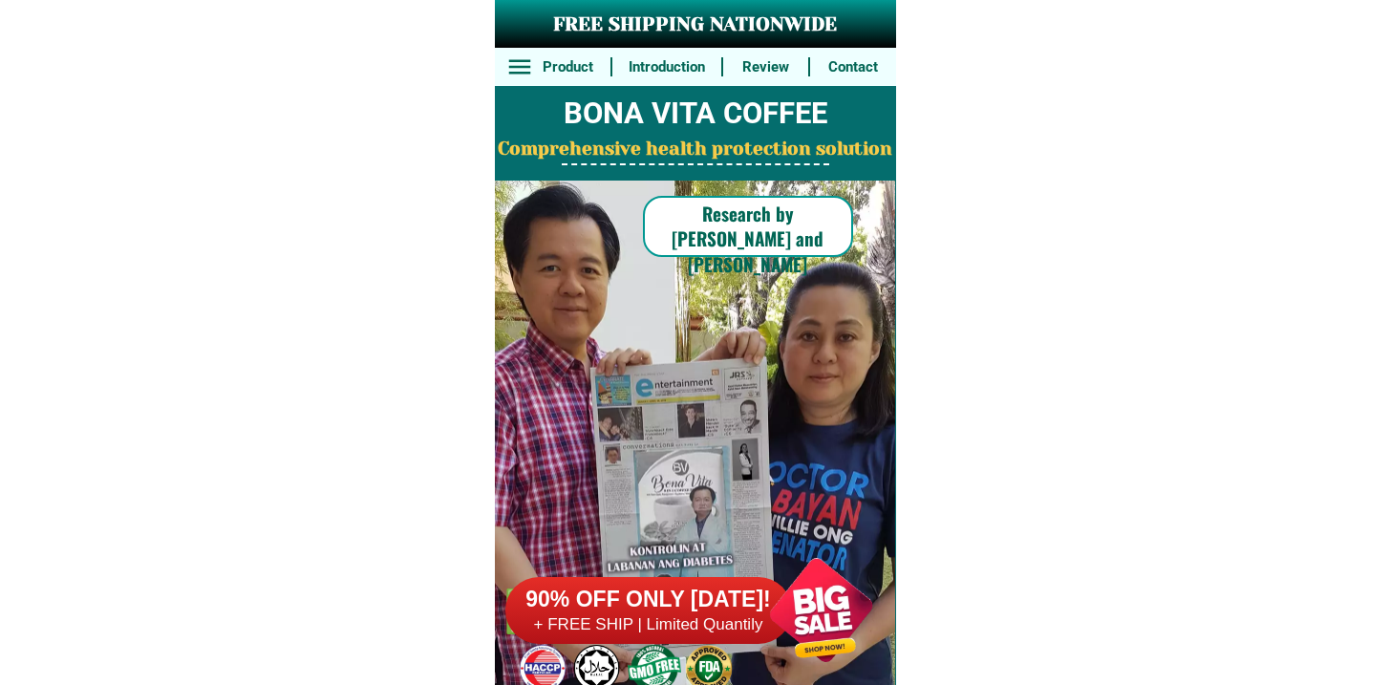
click at [531, 623] on h6 "+ FREE SHIP | Limited Quantily" at bounding box center [649, 624] width 287 height 21
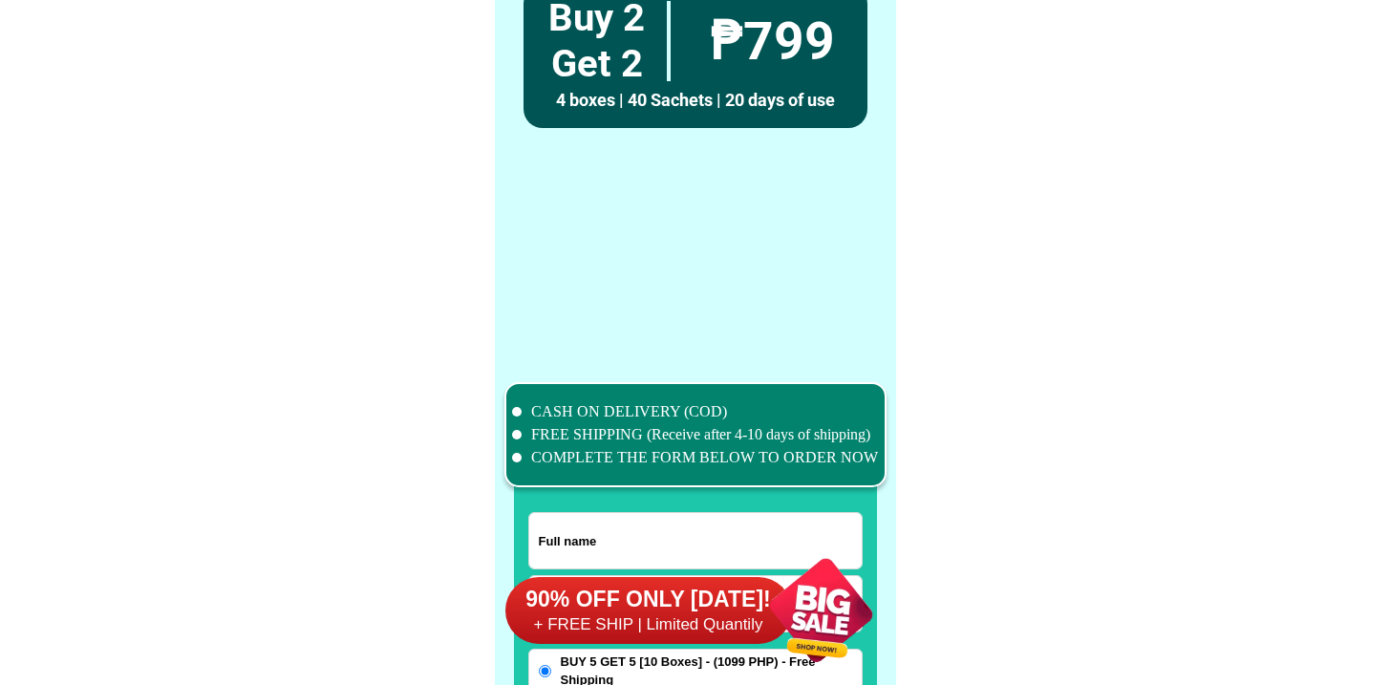
scroll to position [14855, 0]
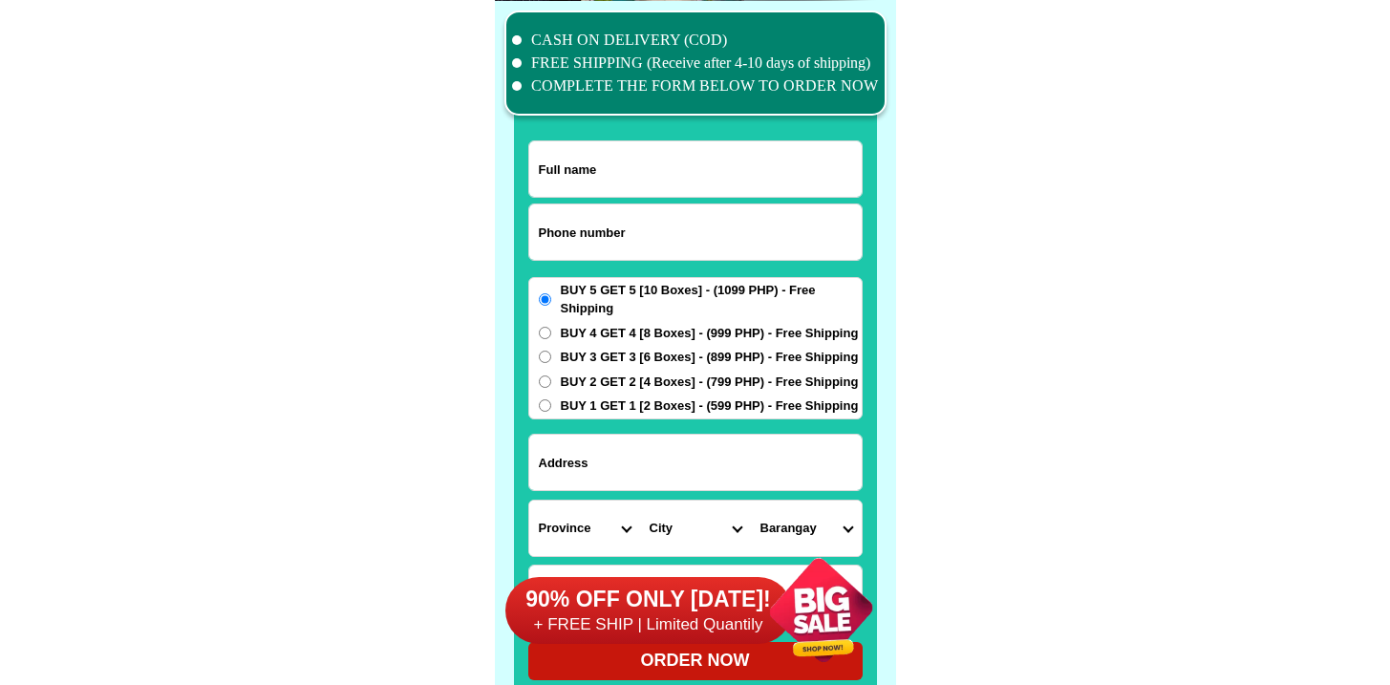
click at [594, 225] on input "Input phone_number" at bounding box center [695, 232] width 333 height 55
paste input "9684751738"
type input "09684751738"
click at [689, 356] on span "BUY 3 GET 3 [6 Boxes] - (899 PHP) - Free Shipping" at bounding box center [710, 357] width 298 height 19
click at [551, 356] on input "BUY 3 GET 3 [6 Boxes] - (899 PHP) - Free Shipping" at bounding box center [545, 357] width 12 height 12
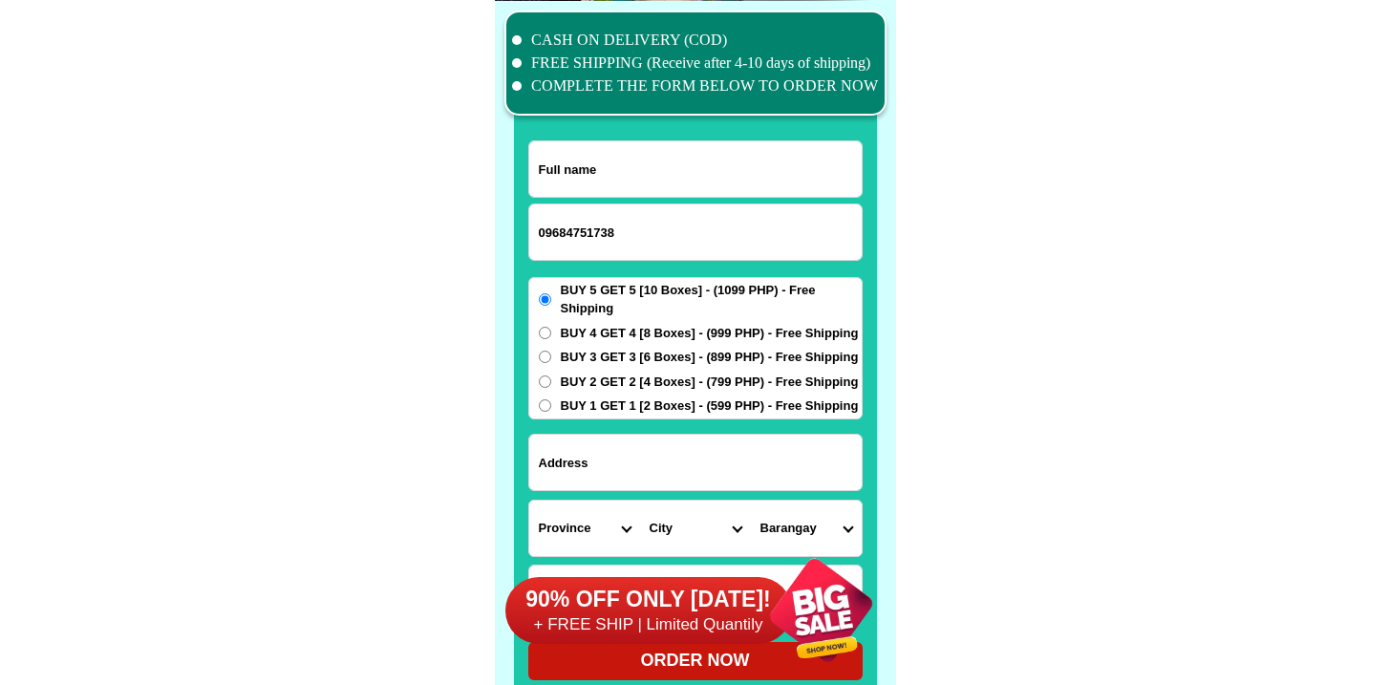
radio input "true"
click at [681, 458] on input "Input address" at bounding box center [695, 462] width 333 height 55
paste input "No.073 Rizal St. Poblacion 2 BAILEN CAVITE Cavite"
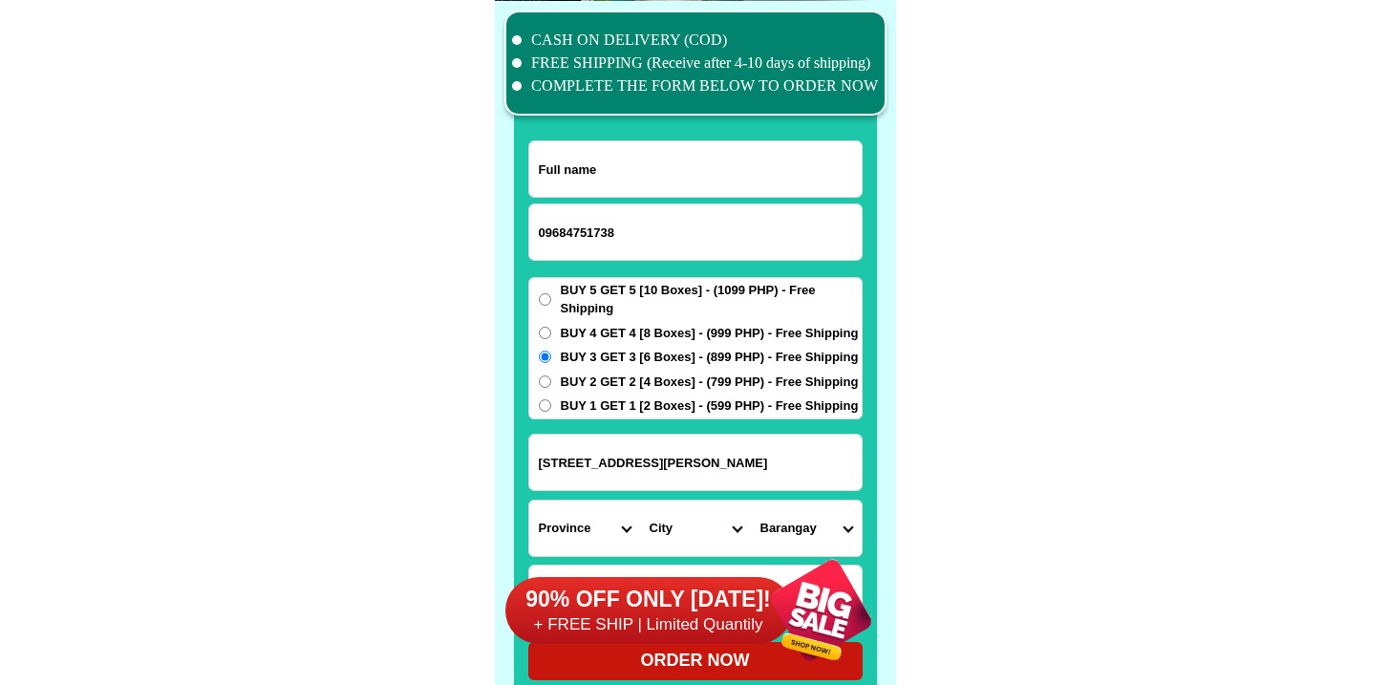
scroll to position [0, 45]
drag, startPoint x: 775, startPoint y: 460, endPoint x: 551, endPoint y: 452, distance: 223.7
click at [551, 452] on input "No.073 Rizal St. Poblacion 2 BAILEN CAVITE Cavite" at bounding box center [695, 462] width 333 height 55
type input "No.073 Rizal St. Poblacion 2 BAILEN CAVITE Cavite"
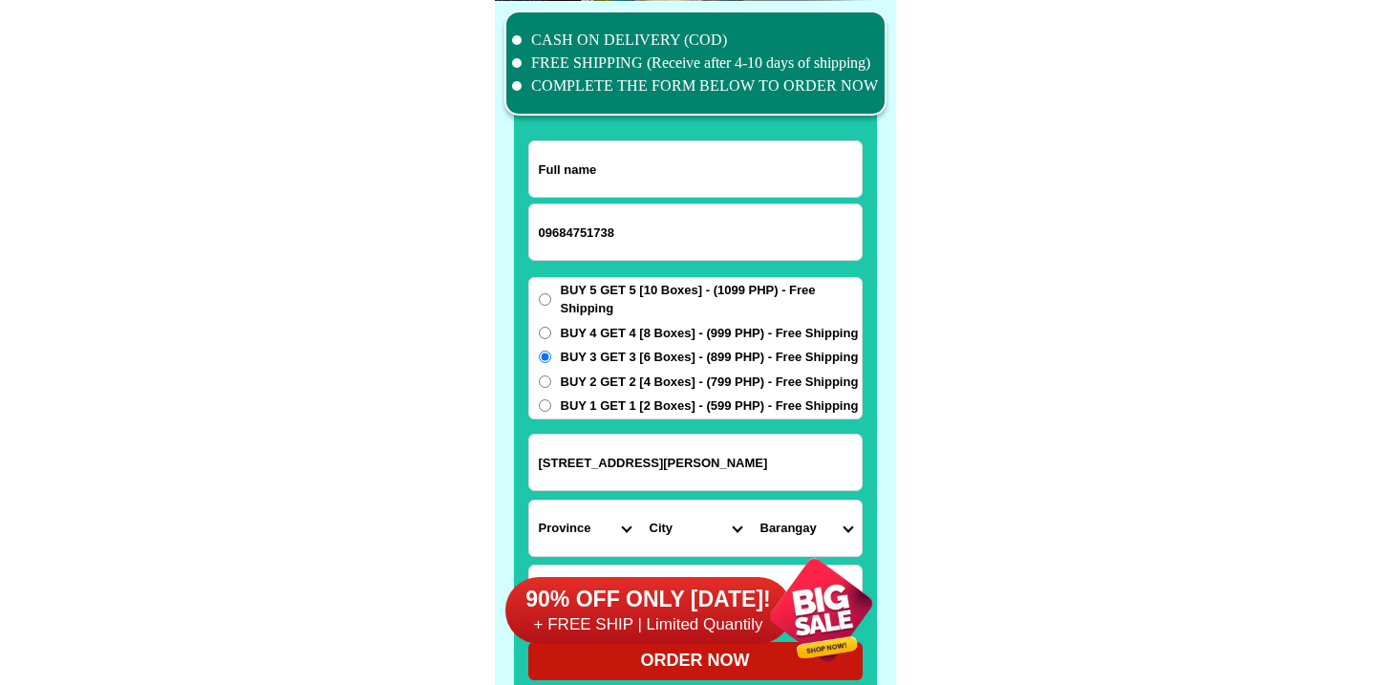
click at [635, 173] on input "Input full_name" at bounding box center [695, 168] width 333 height 55
paste input "No.073 Rizal St. Poblacion 2 BAILEN CAVITE"
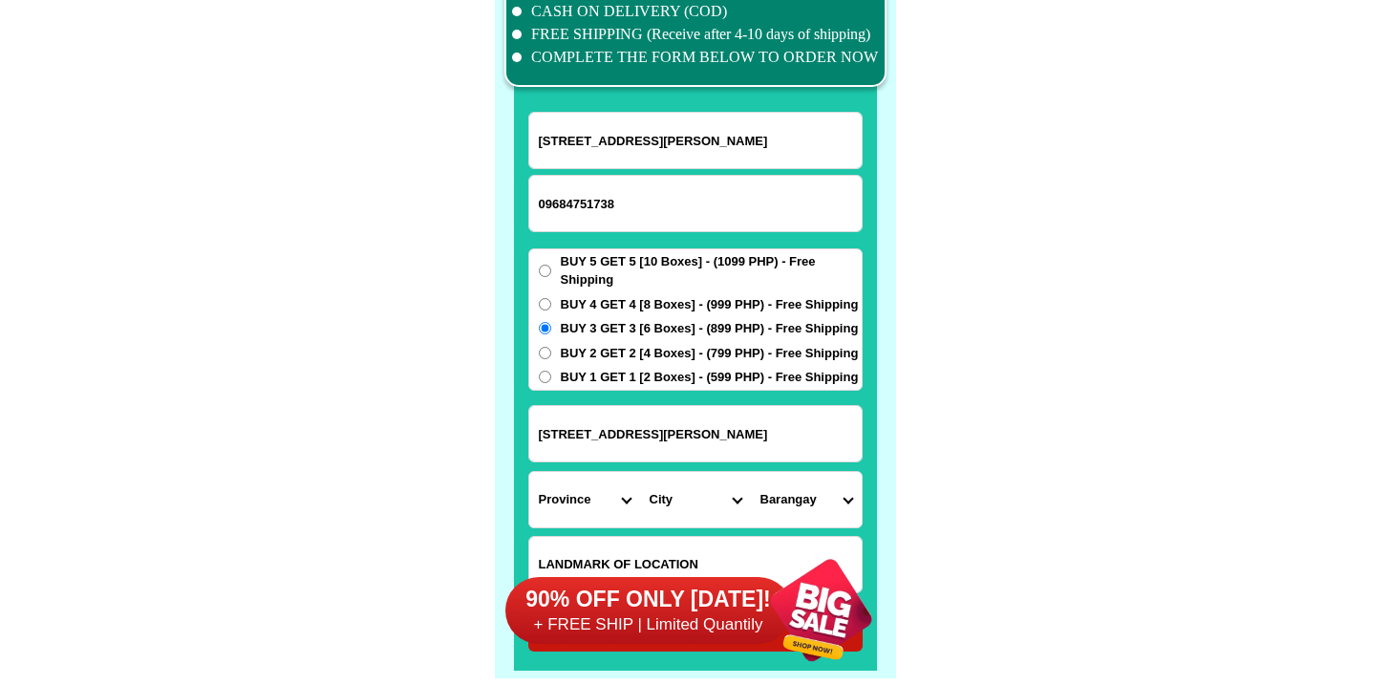
scroll to position [15034, 0]
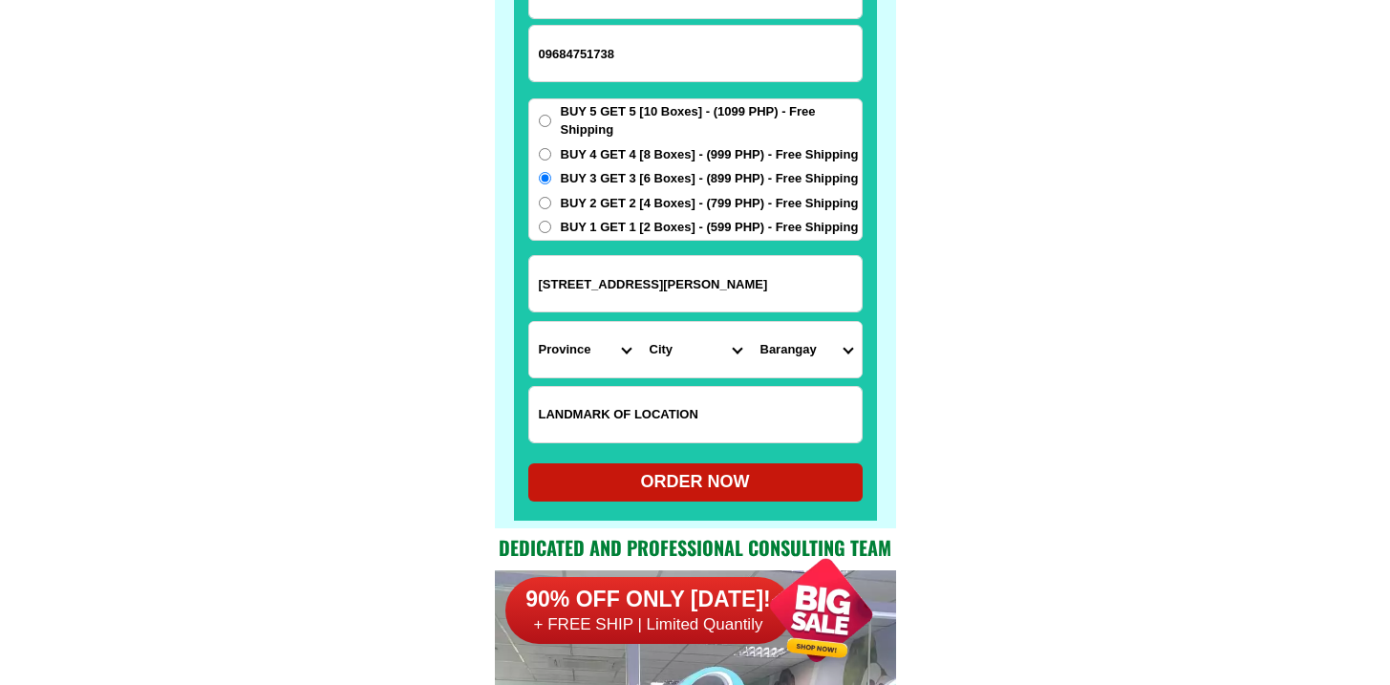
type input "No.073 Rizal St. Poblacion 2 BAILEN CAVITE"
click at [729, 295] on input "No.073 Rizal St. Poblacion 2 BAILEN CAVITE Cavite" at bounding box center [695, 283] width 333 height 55
click at [568, 361] on select "Province [GEOGRAPHIC_DATA] [GEOGRAPHIC_DATA] [GEOGRAPHIC_DATA] [GEOGRAPHIC_DATA…" at bounding box center [584, 349] width 111 height 55
select select "63_826"
click at [529, 322] on select "Province [GEOGRAPHIC_DATA] [GEOGRAPHIC_DATA] [GEOGRAPHIC_DATA] [GEOGRAPHIC_DATA…" at bounding box center [584, 349] width 111 height 55
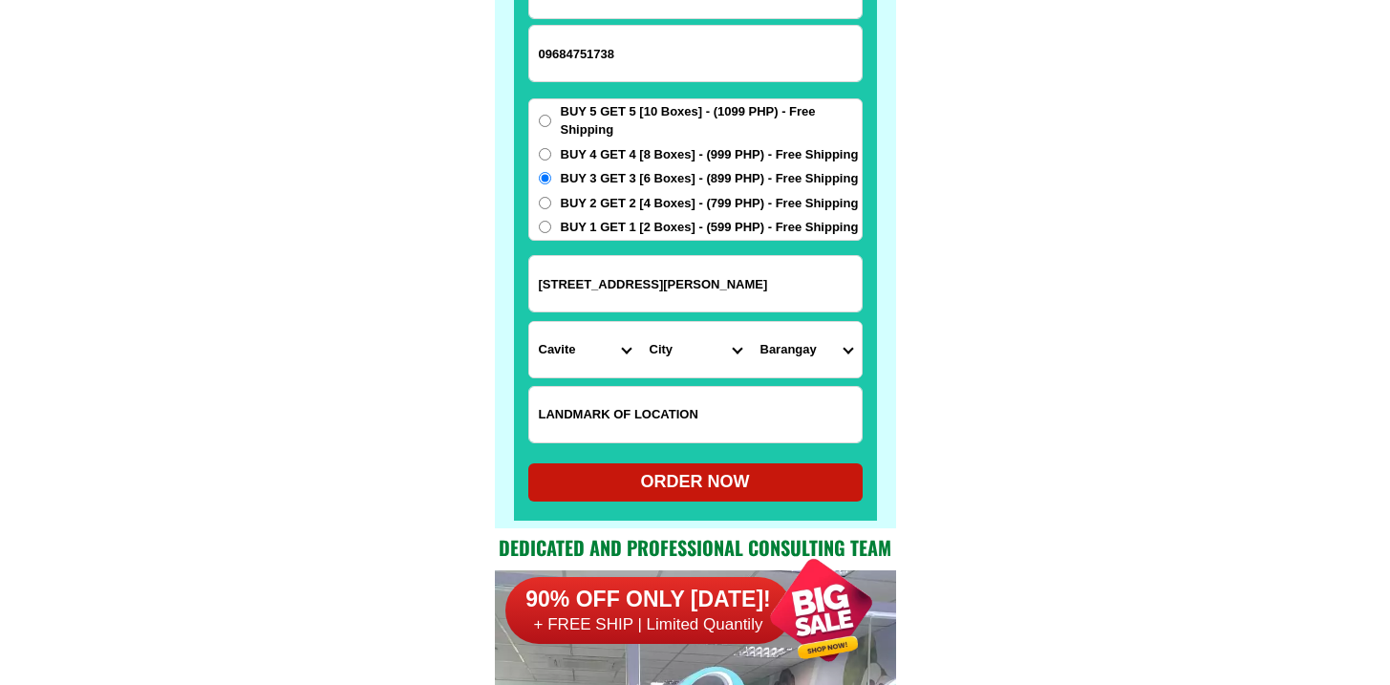
click at [704, 349] on select "City Alfonso Amadeo Bacoor Carmona Cavite-city Cavite-magallanes Cavite-rosario…" at bounding box center [695, 349] width 111 height 55
click at [640, 322] on select "City Alfonso Amadeo Bacoor Carmona Cavite-city Cavite-magallanes Cavite-rosario…" at bounding box center [695, 349] width 111 height 55
click at [796, 348] on select "Barangay Alingaro Arnaldo pob. (bgy. 7) Bacao i Bacao ii Bagumbayan pob. (bgy. …" at bounding box center [806, 349] width 111 height 55
click at [714, 348] on select "City Alfonso Amadeo Bacoor Carmona Cavite-city Cavite-magallanes Cavite-rosario…" at bounding box center [695, 349] width 111 height 55
click at [650, 342] on select "City Alfonso Amadeo Bacoor Carmona Cavite-city Cavite-magallanes Cavite-rosario…" at bounding box center [695, 349] width 111 height 55
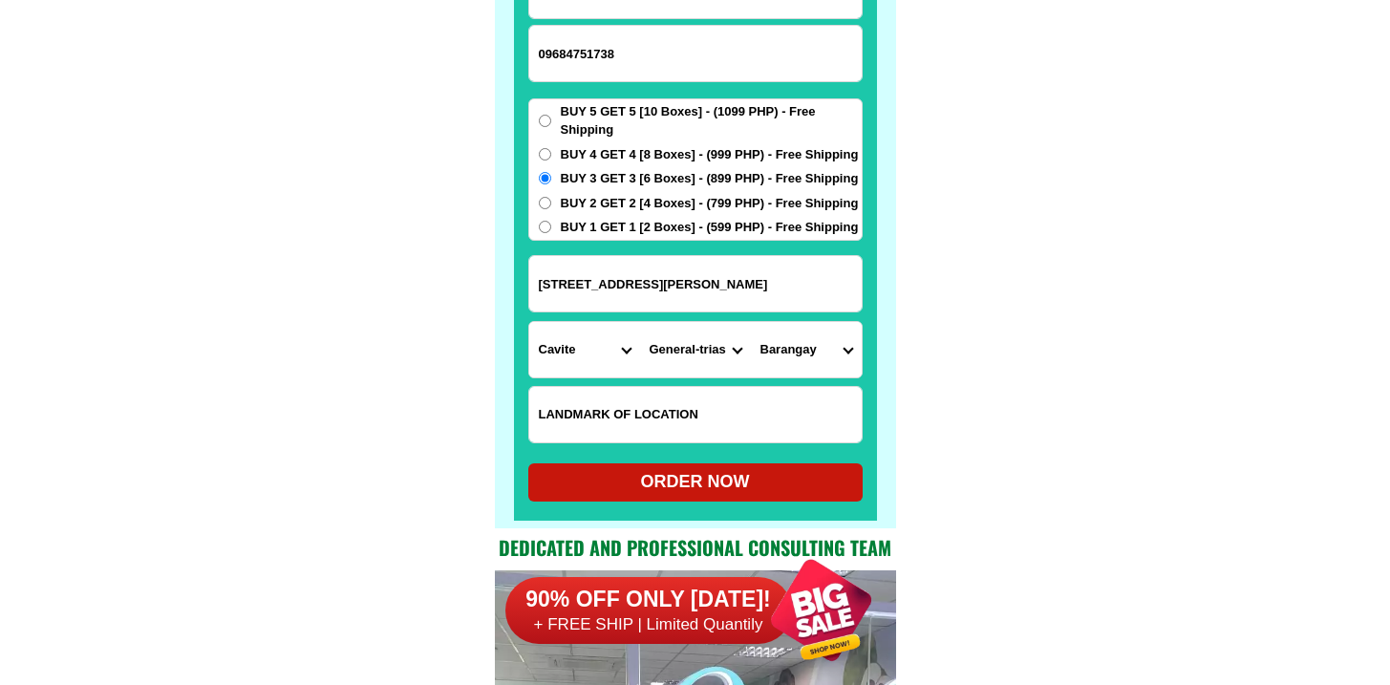
click at [601, 293] on input "No.073 Rizal St. Poblacion 2 BAILEN CAVITE Cavite" at bounding box center [695, 283] width 333 height 55
click at [670, 344] on select "City Alfonso Amadeo Bacoor Carmona Cavite-city Cavite-magallanes Cavite-rosario…" at bounding box center [695, 349] width 111 height 55
select select "63_8268656"
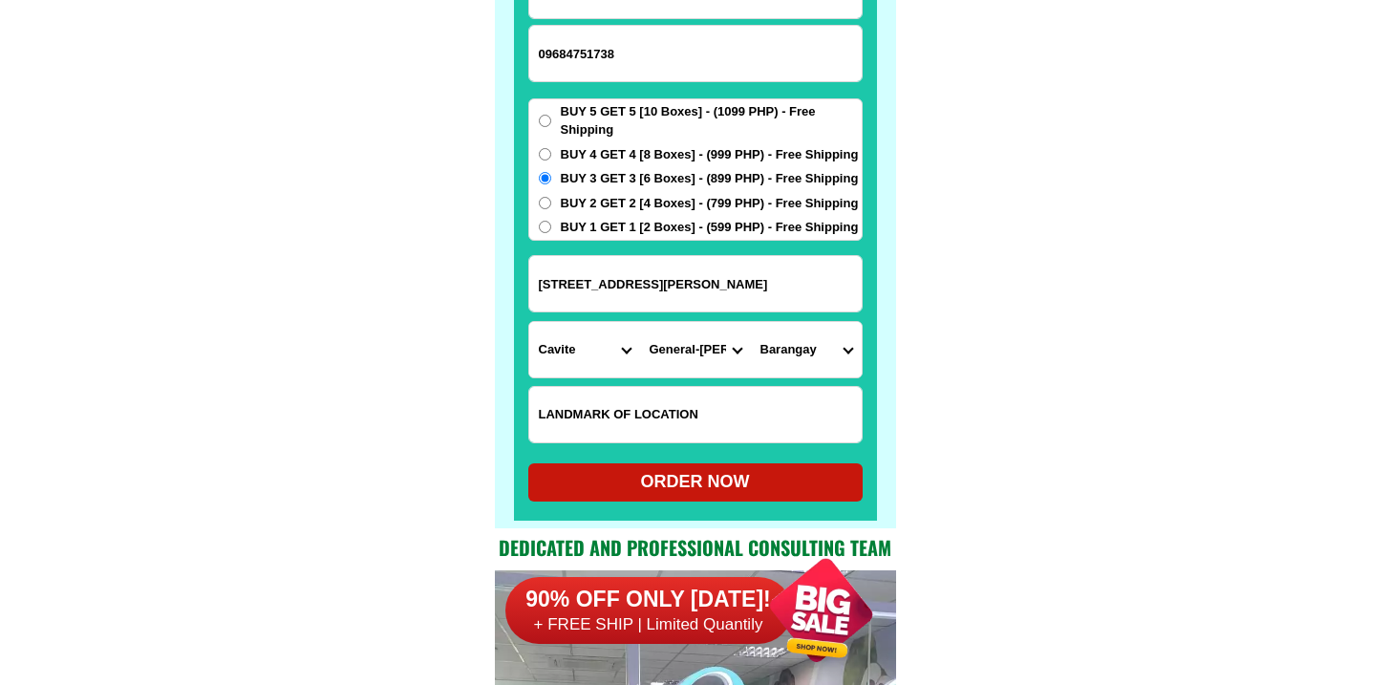
click at [640, 322] on select "City Alfonso Amadeo Bacoor Carmona Cavite-city Cavite-magallanes Cavite-rosario…" at bounding box center [695, 349] width 111 height 55
click at [826, 345] on select "Barangay A. dalusag Batas dao Castanos cerca Castanos lejos Kabulusan Kaymisas …" at bounding box center [806, 349] width 111 height 55
select select "63_82686567624"
click at [751, 322] on select "Barangay A. dalusag Batas dao Castanos cerca Castanos lejos Kabulusan Kaymisas …" at bounding box center [806, 349] width 111 height 55
click at [692, 491] on div "ORDER NOW" at bounding box center [695, 482] width 334 height 26
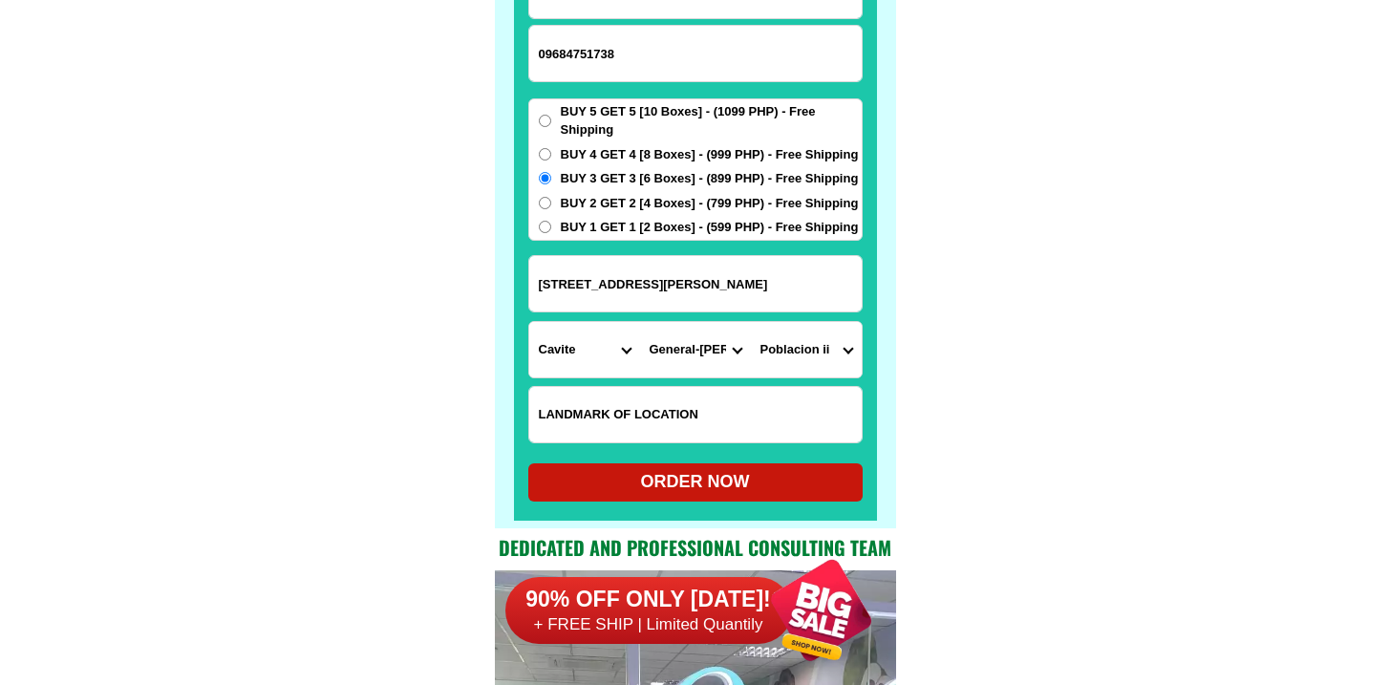
type input "No.073 Rizal St. Poblacion 2 BAILEN CAVITE"
radio input "true"
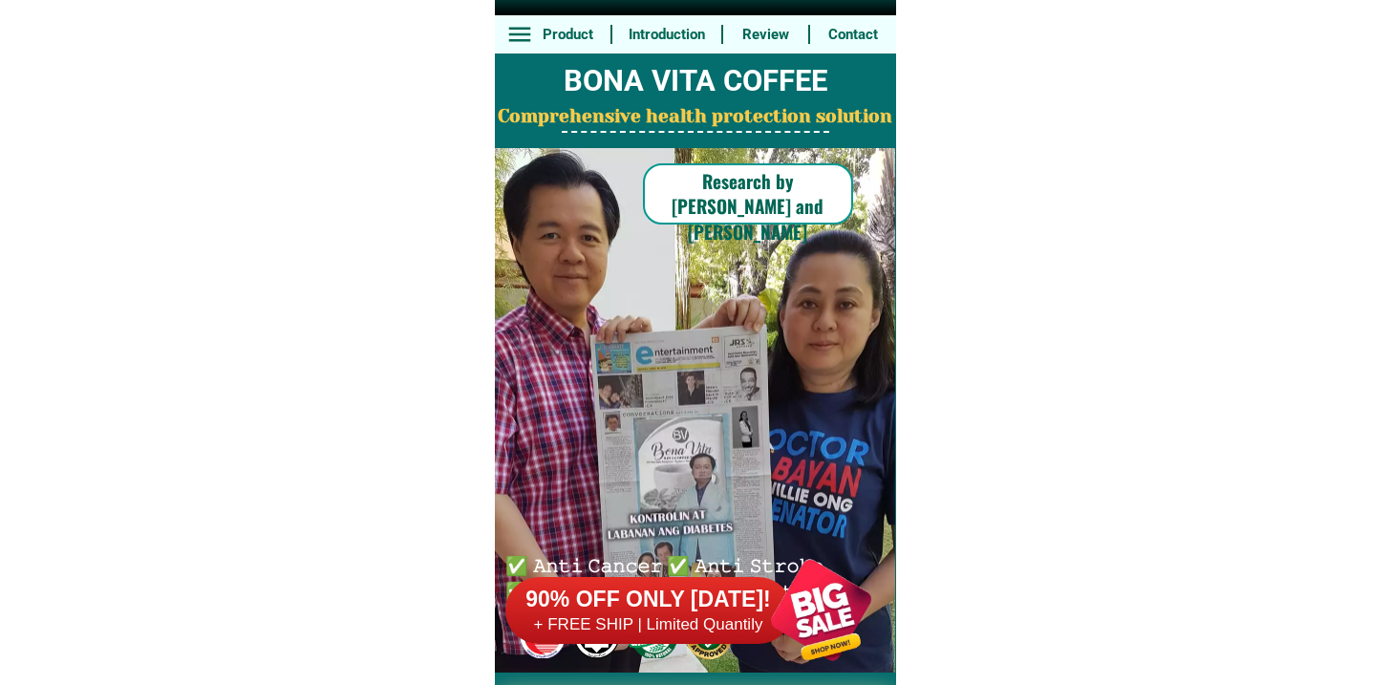
click at [743, 558] on div "90% OFF ONLY [DATE]! + FREE SHIP | Limited Quantily" at bounding box center [701, 610] width 391 height 150
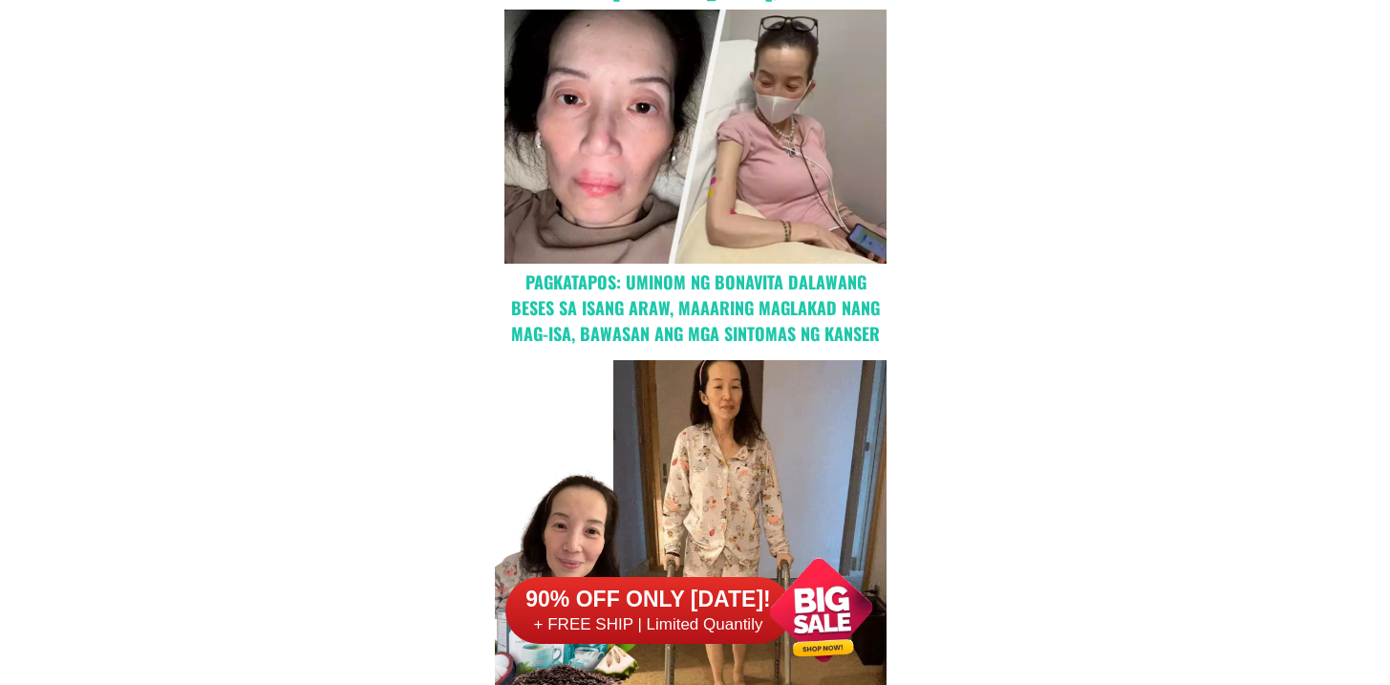
click at [732, 586] on h6 "90% OFF ONLY [DATE]!" at bounding box center [649, 600] width 287 height 29
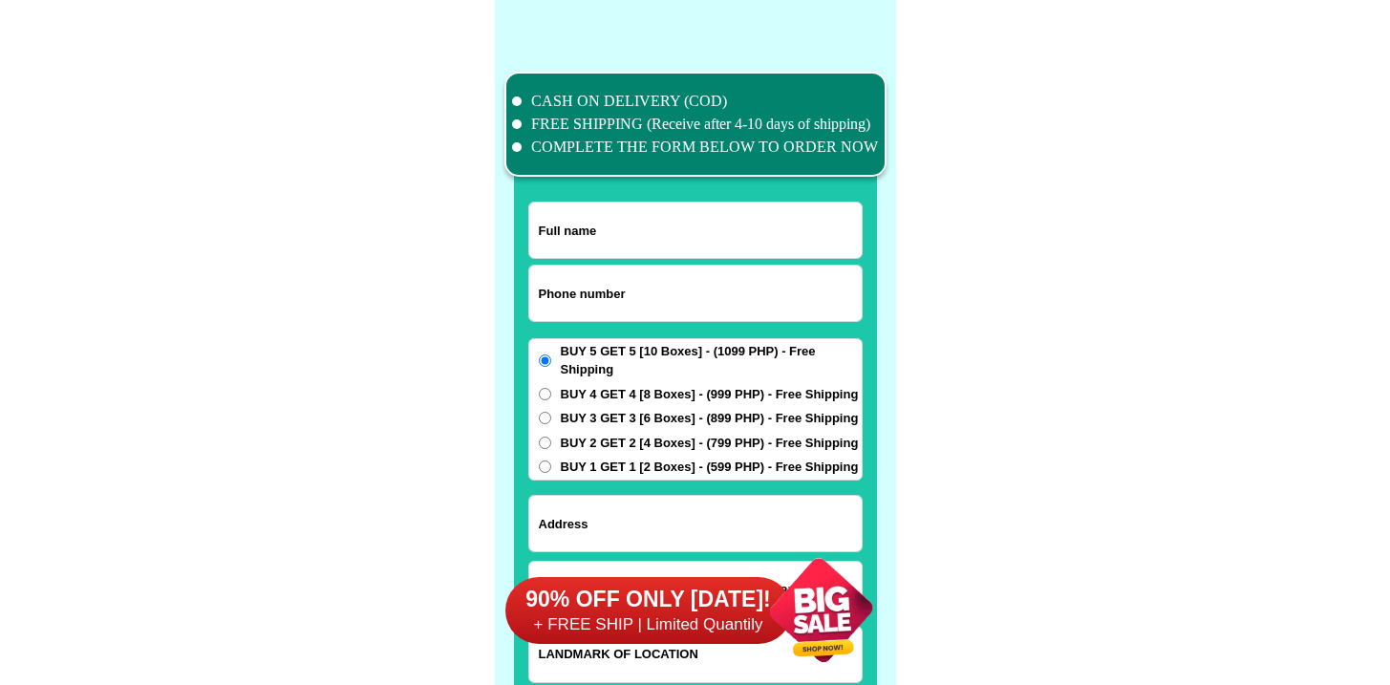
scroll to position [14853, 0]
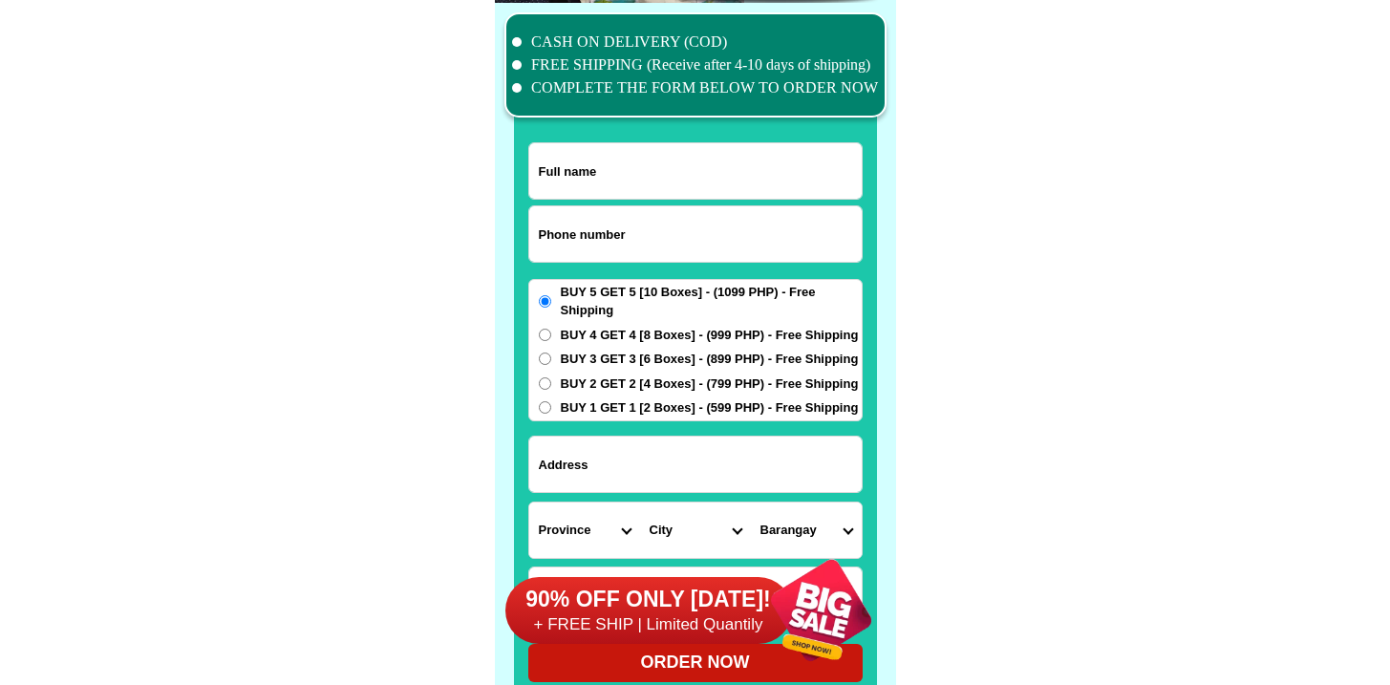
click at [623, 224] on input "Input phone_number" at bounding box center [695, 233] width 333 height 55
paste input "9612163215"
click at [539, 243] on input "9612163215" at bounding box center [695, 233] width 333 height 55
click at [545, 257] on input "9612163215" at bounding box center [695, 233] width 333 height 55
click at [540, 246] on input "9612163215" at bounding box center [695, 233] width 333 height 55
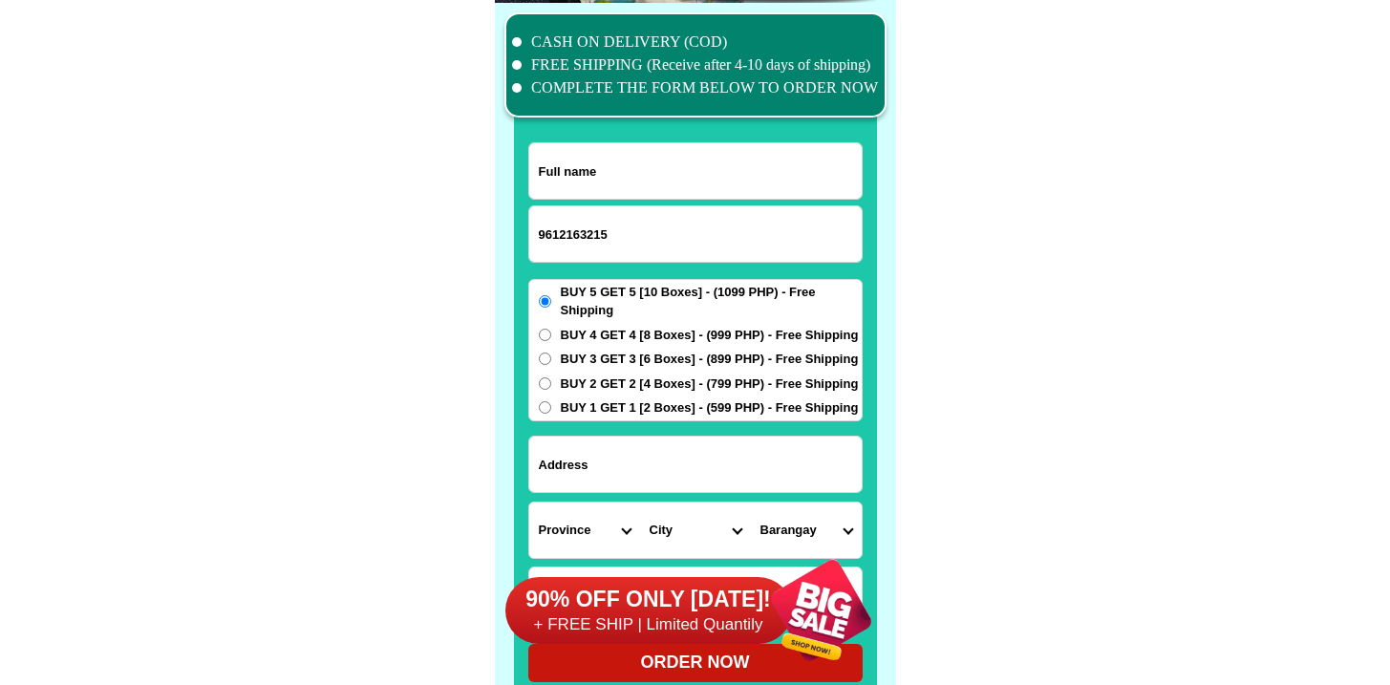
click at [537, 228] on input "9612163215" at bounding box center [695, 233] width 333 height 55
type input "09612163215"
click at [626, 225] on input "09612163215" at bounding box center [695, 233] width 333 height 55
click at [648, 152] on input "Input full_name" at bounding box center [695, 170] width 333 height 55
paste input "[PERSON_NAME]"
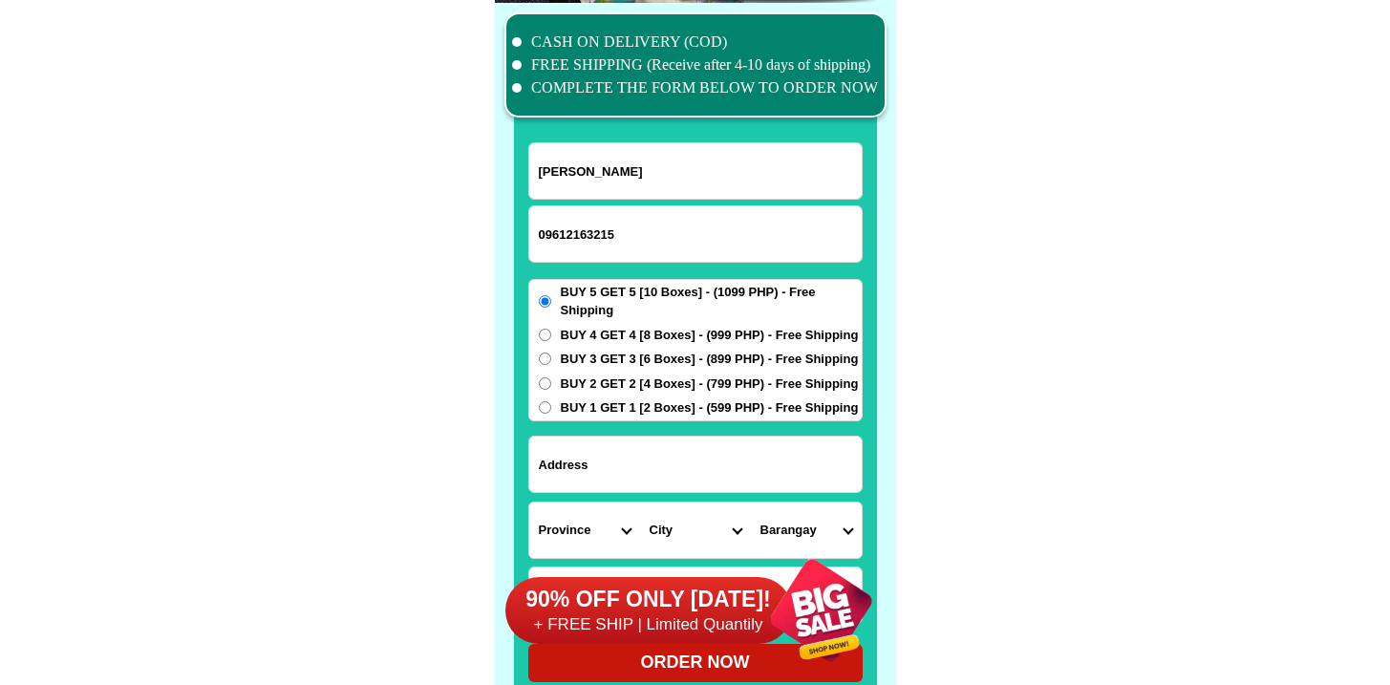
type input "[PERSON_NAME]"
click at [638, 489] on input "Input address" at bounding box center [695, 464] width 333 height 55
paste input "Zone 3 [PERSON_NAME] Callitamg Sta [PERSON_NAME] Pangasinan"
type input "Zone 3 [PERSON_NAME] Callitamg Sta [PERSON_NAME] Pangasinan"
click at [618, 334] on span "BUY 4 GET 4 [8 Boxes] - (999 PHP) - Free Shipping" at bounding box center [710, 335] width 298 height 19
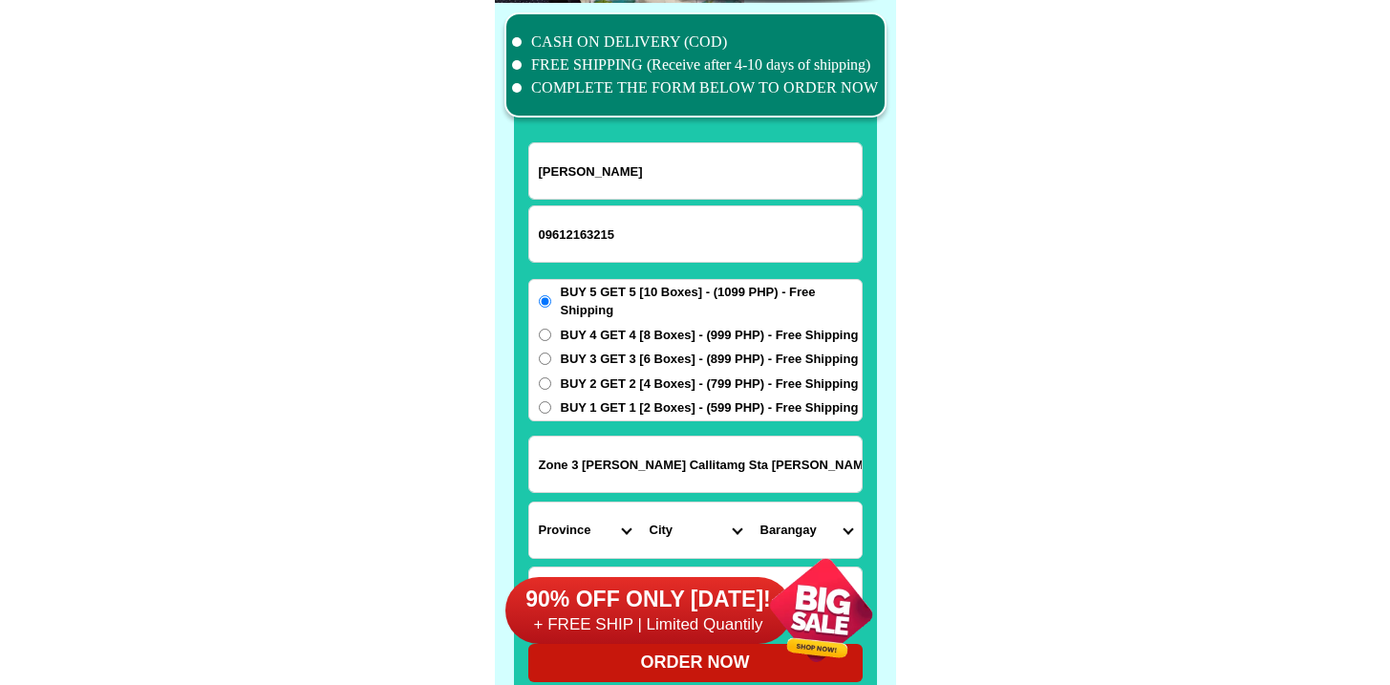
click at [551, 334] on input "BUY 4 GET 4 [8 Boxes] - (999 PHP) - Free Shipping" at bounding box center [545, 335] width 12 height 12
radio input "true"
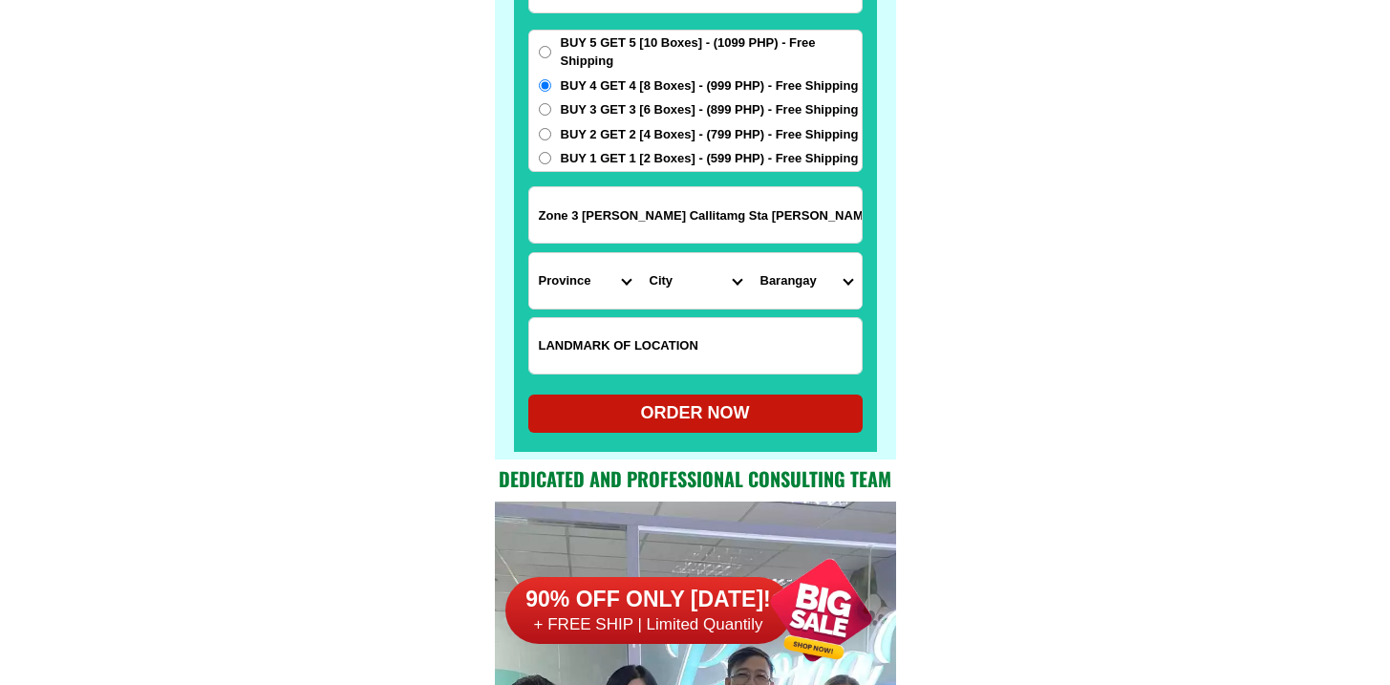
scroll to position [15166, 0]
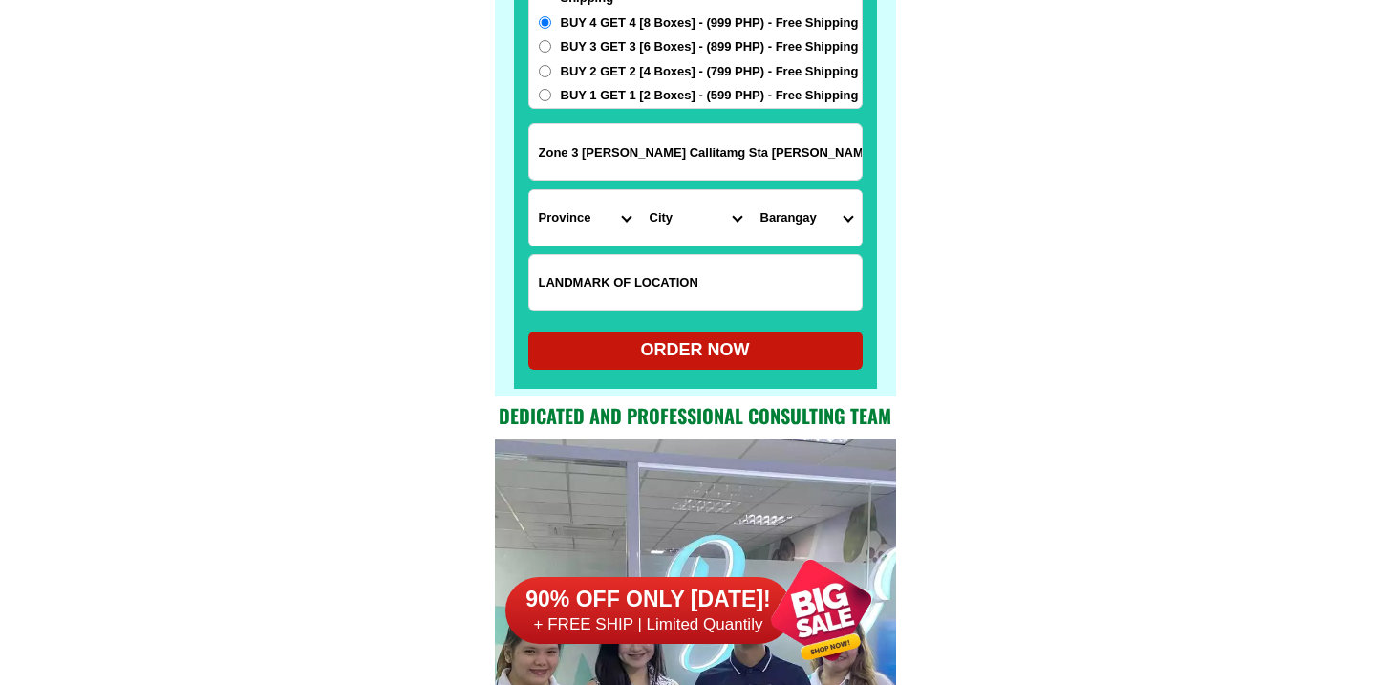
click at [621, 222] on select "Province [GEOGRAPHIC_DATA] [GEOGRAPHIC_DATA] [GEOGRAPHIC_DATA] [GEOGRAPHIC_DATA…" at bounding box center [584, 217] width 111 height 55
select select "63_247"
click at [529, 190] on select "Province [GEOGRAPHIC_DATA] [GEOGRAPHIC_DATA] [GEOGRAPHIC_DATA] [GEOGRAPHIC_DATA…" at bounding box center [584, 217] width 111 height 55
click at [699, 215] on select "City [GEOGRAPHIC_DATA] [PERSON_NAME][GEOGRAPHIC_DATA]-city [GEOGRAPHIC_DATA] [G…" at bounding box center [695, 217] width 111 height 55
select select "63_247629"
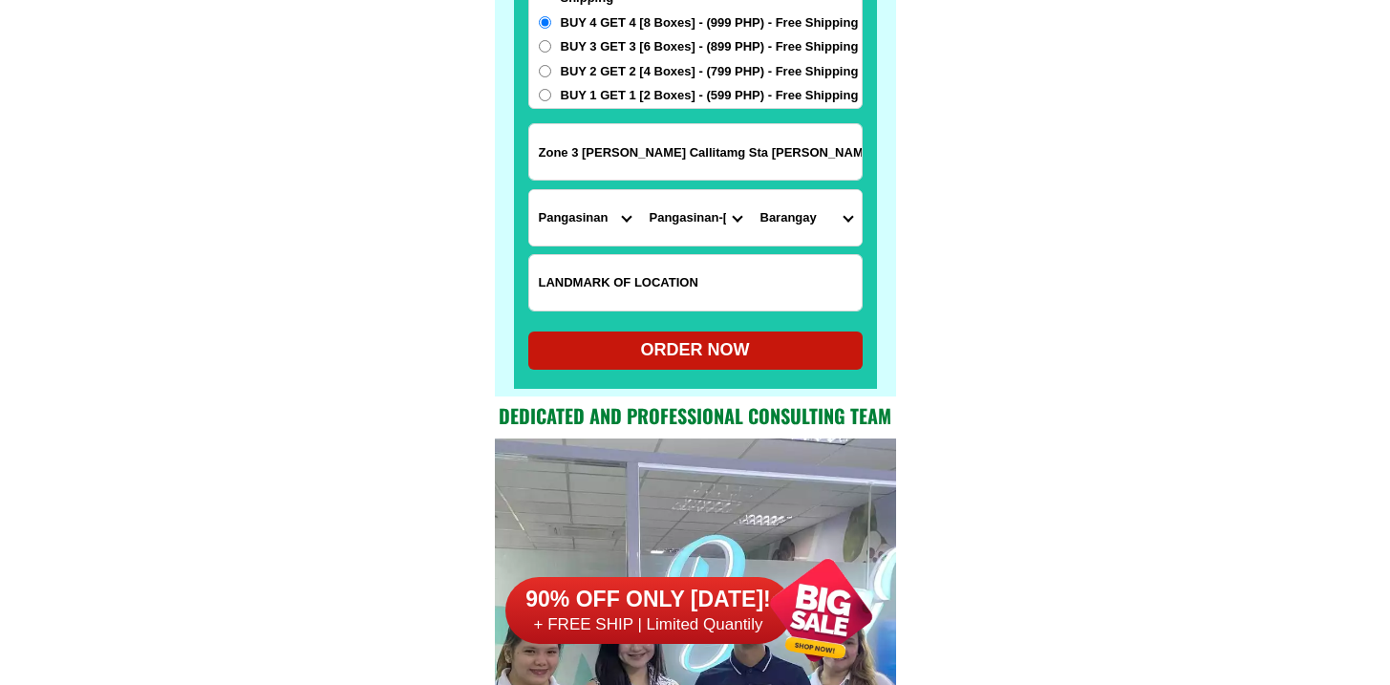
click at [640, 190] on select "City [GEOGRAPHIC_DATA] [PERSON_NAME][GEOGRAPHIC_DATA]-city [GEOGRAPHIC_DATA] [G…" at bounding box center [695, 217] width 111 height 55
click at [800, 210] on select "Barangay [MEDICAL_DATA]-[PERSON_NAME] Caboluan Cal-litang [GEOGRAPHIC_DATA] [GE…" at bounding box center [806, 217] width 111 height 55
select select "63_2476298676"
click at [751, 190] on select "Barangay [MEDICAL_DATA]-[PERSON_NAME] Caboluan Cal-litang [GEOGRAPHIC_DATA] [GE…" at bounding box center [806, 217] width 111 height 55
click at [723, 336] on div "ORDER NOW" at bounding box center [695, 351] width 334 height 38
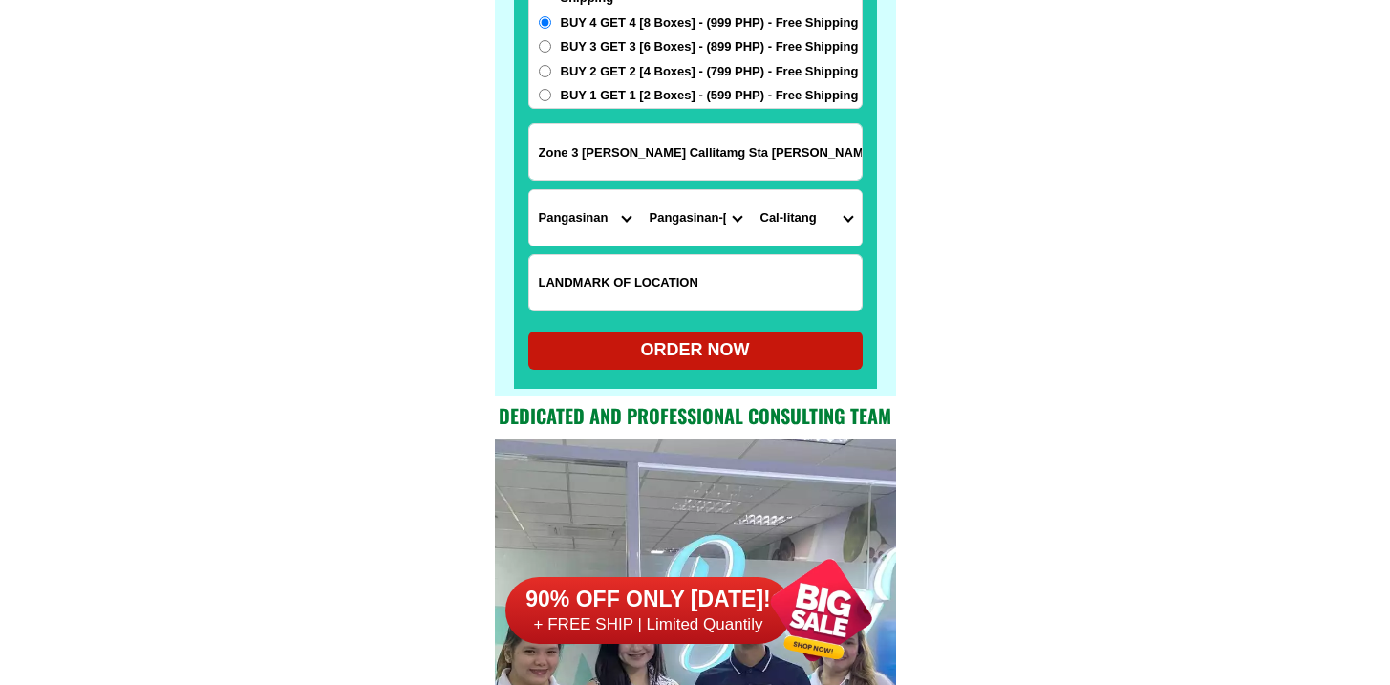
radio input "true"
